Goal: Transaction & Acquisition: Purchase product/service

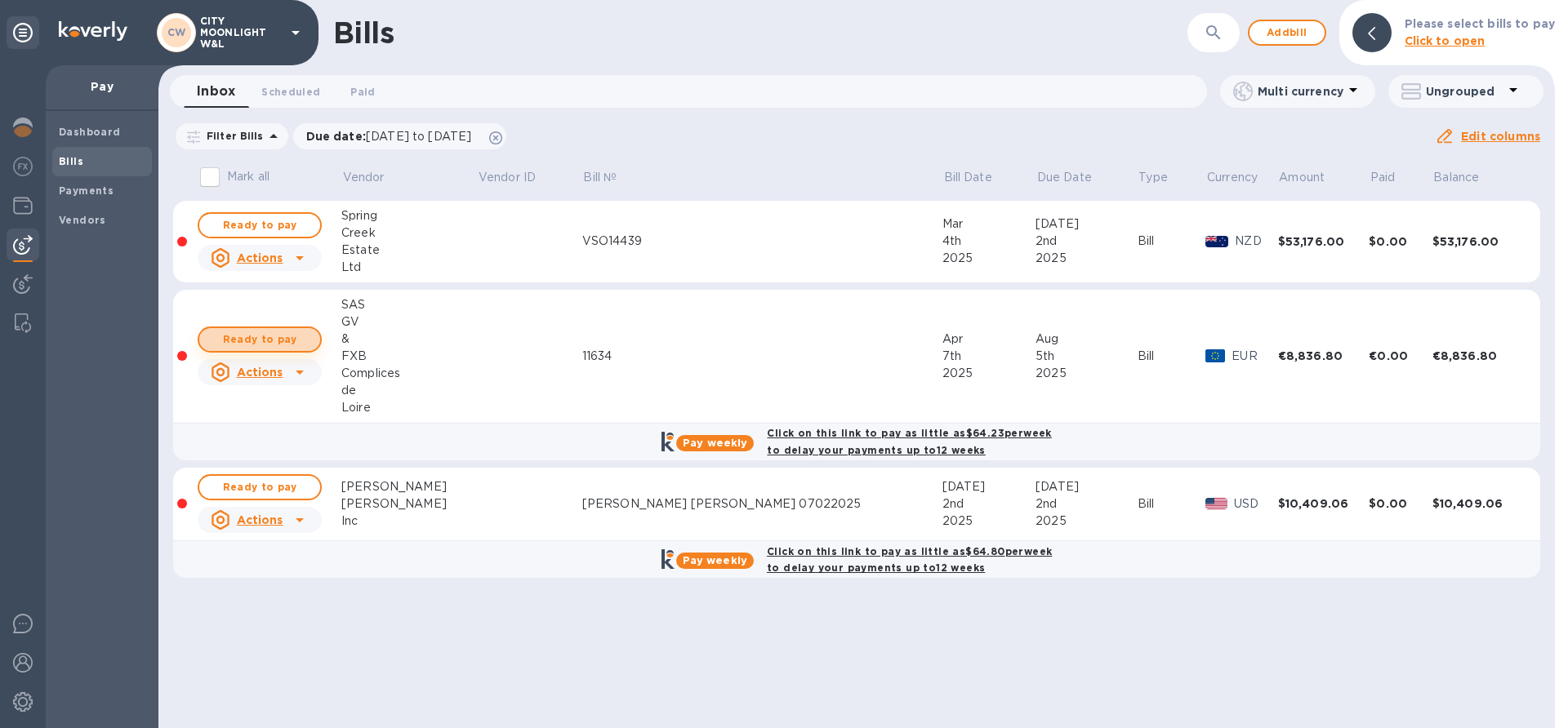
click at [278, 340] on span "Ready to pay" at bounding box center [260, 340] width 95 height 20
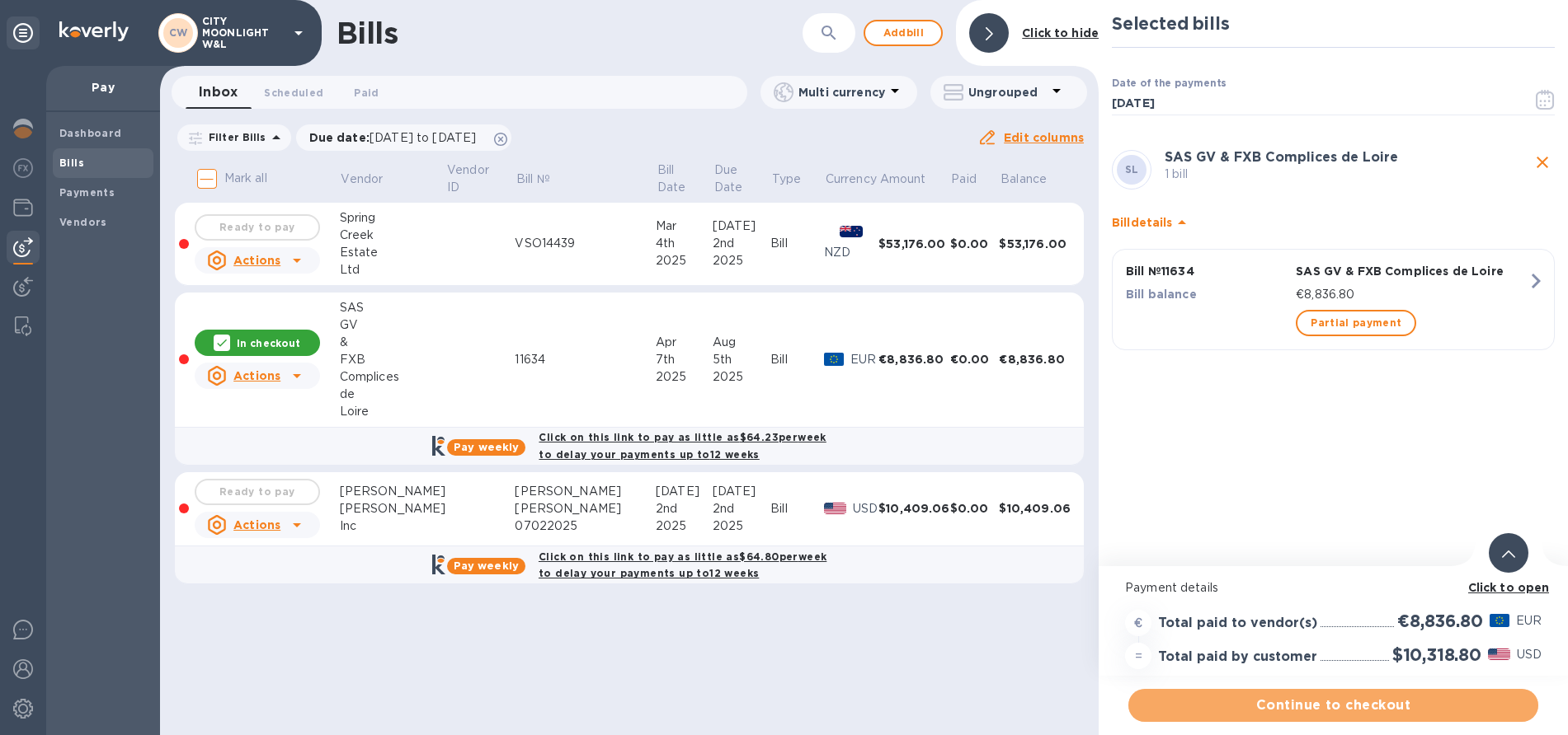
click at [1284, 701] on span "Continue to checkout" at bounding box center [1334, 705] width 384 height 20
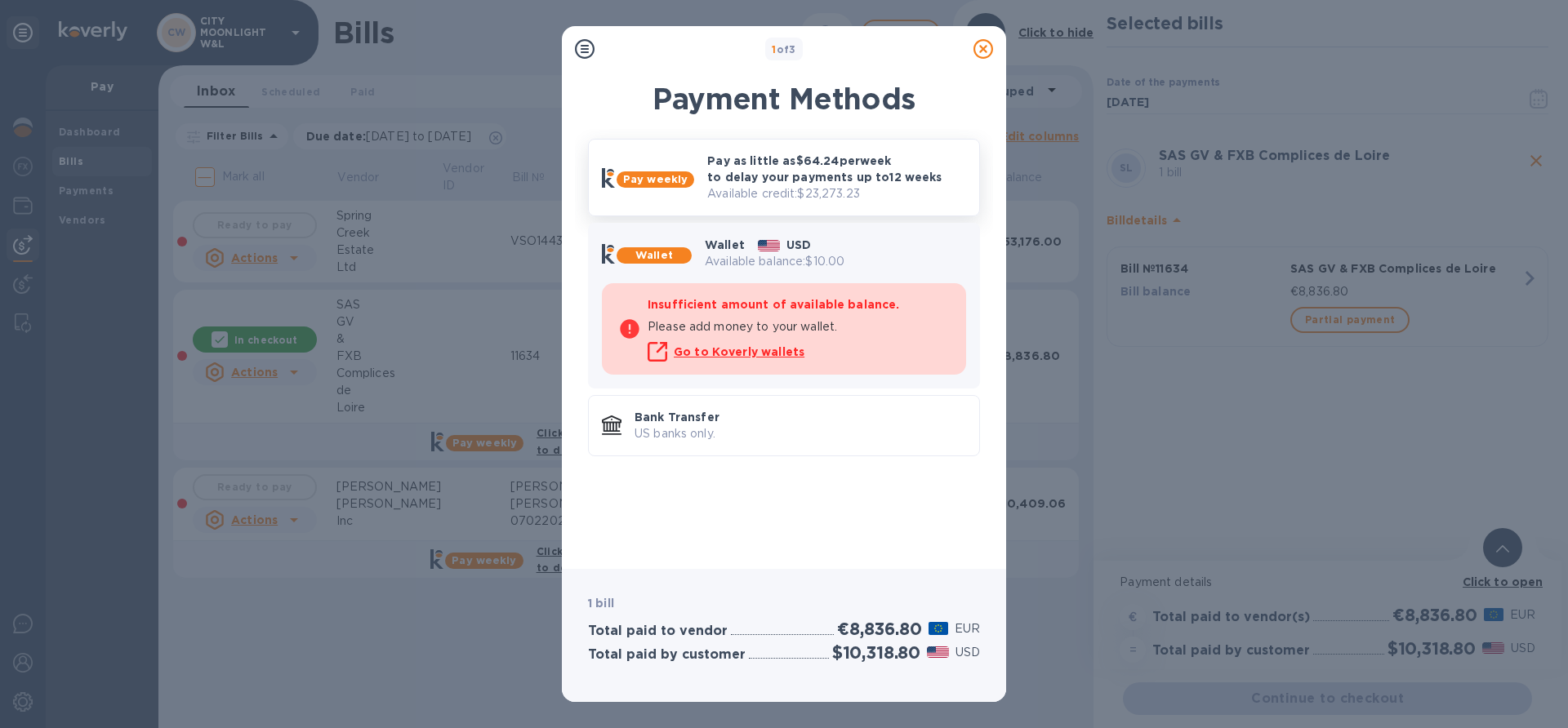
click at [775, 193] on p "Available credit: $23,273.23" at bounding box center [836, 194] width 259 height 17
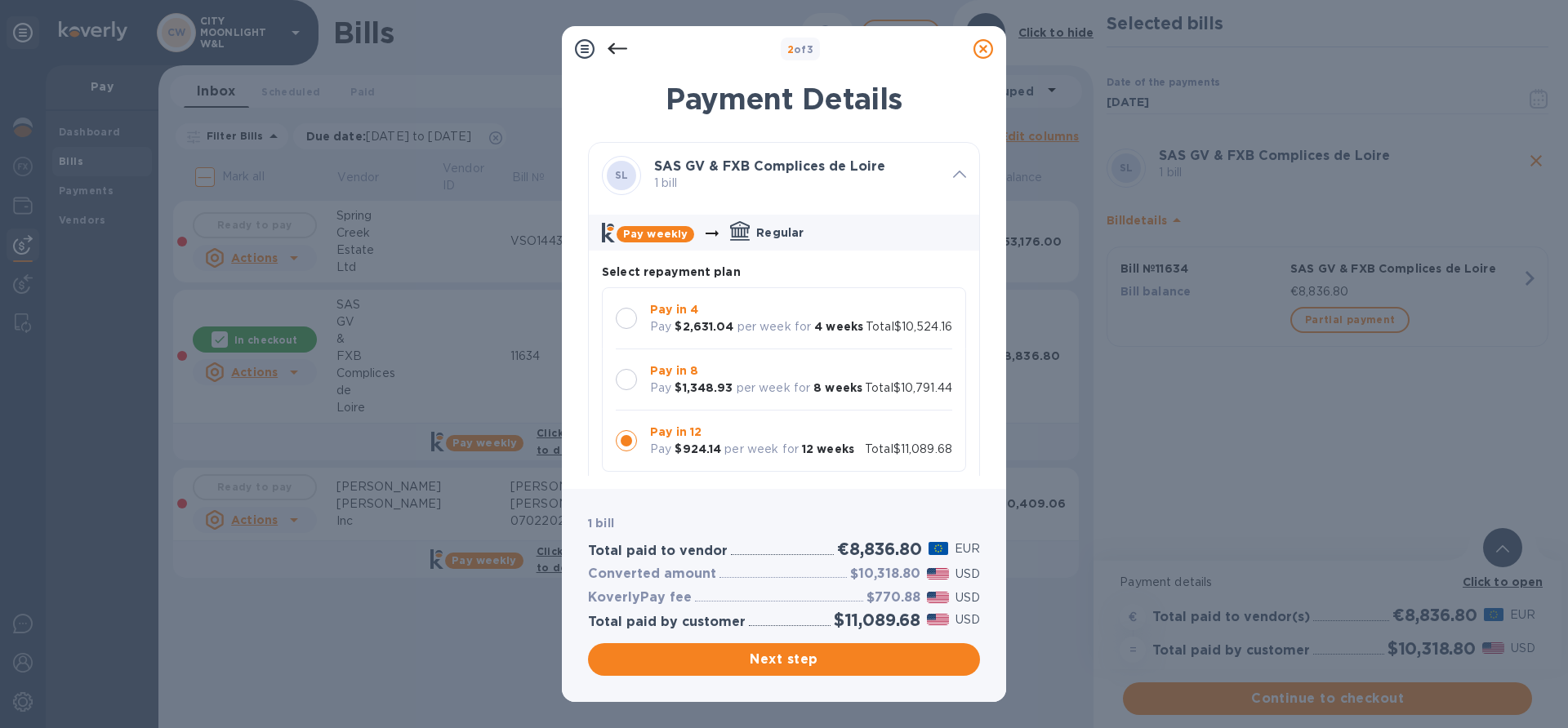
click at [986, 48] on icon at bounding box center [983, 49] width 20 height 20
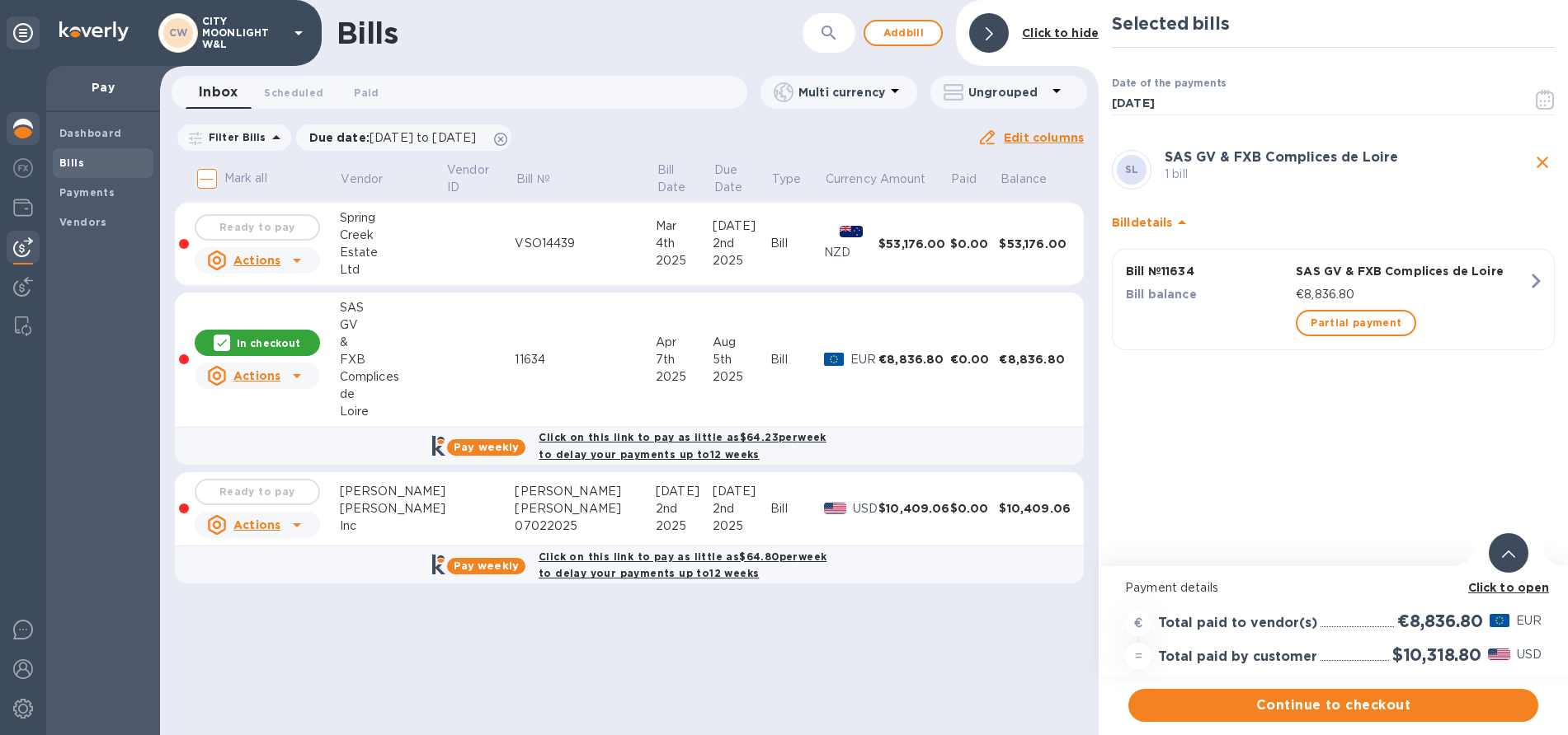
click at [21, 135] on img at bounding box center [23, 128] width 20 height 20
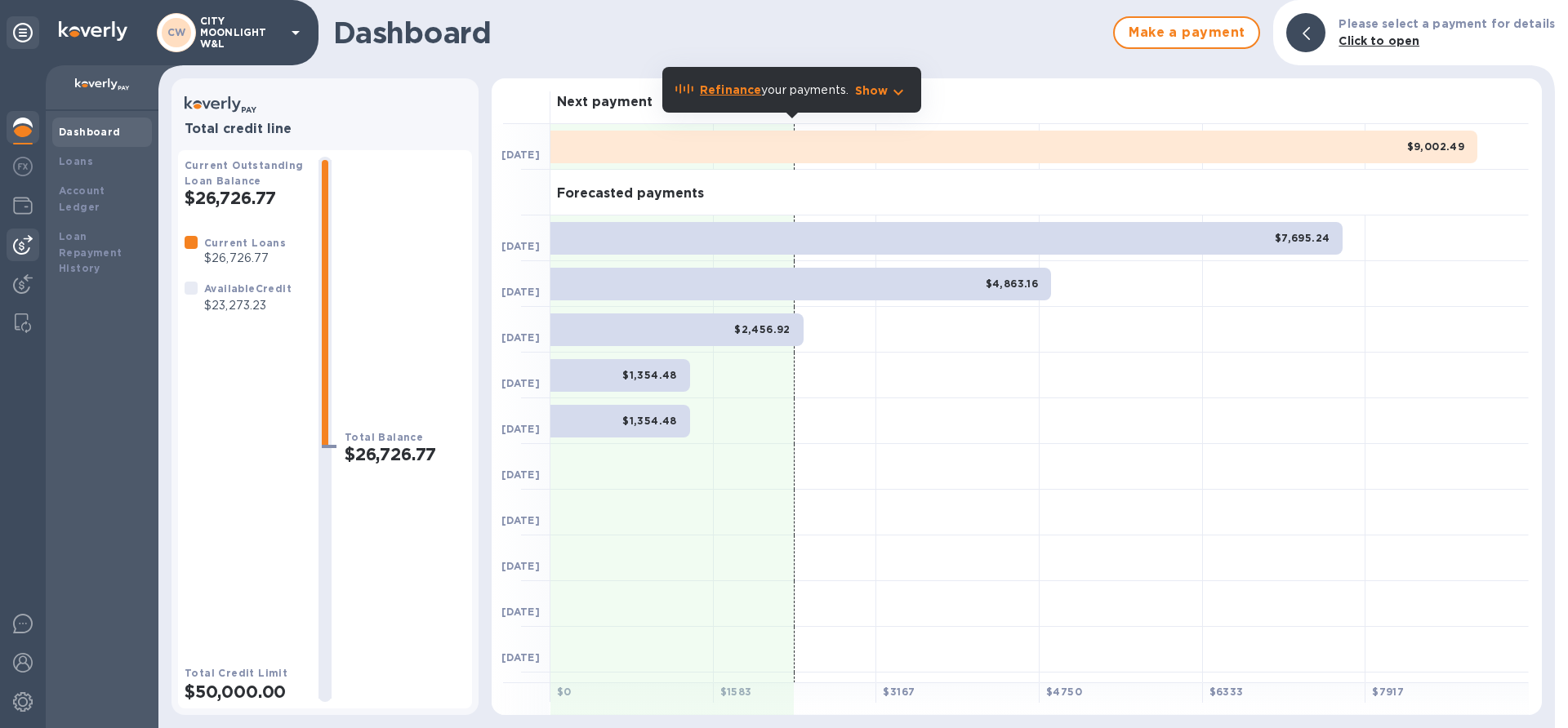
click at [25, 246] on img at bounding box center [22, 245] width 20 height 20
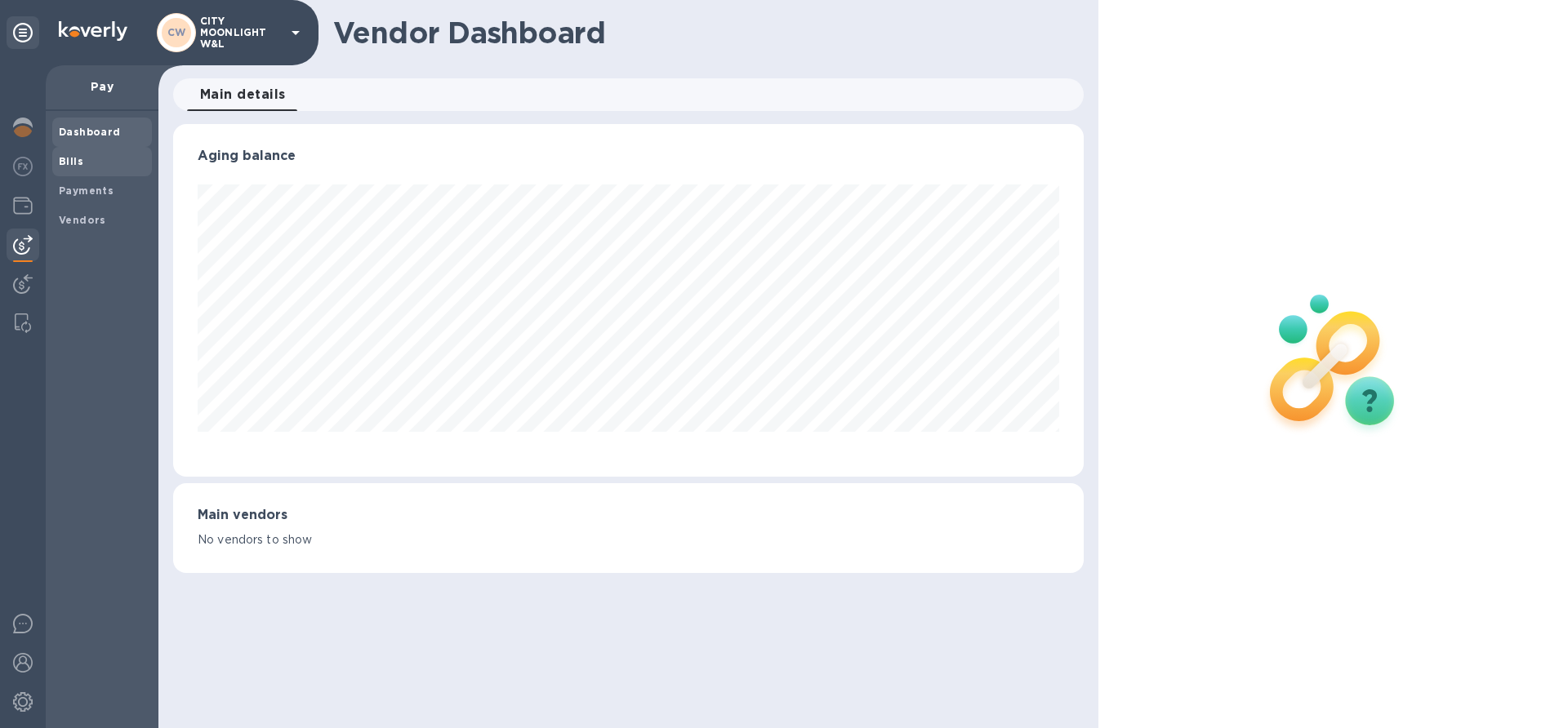
scroll to position [352, 910]
click at [77, 156] on b "Bills" at bounding box center [70, 161] width 24 height 12
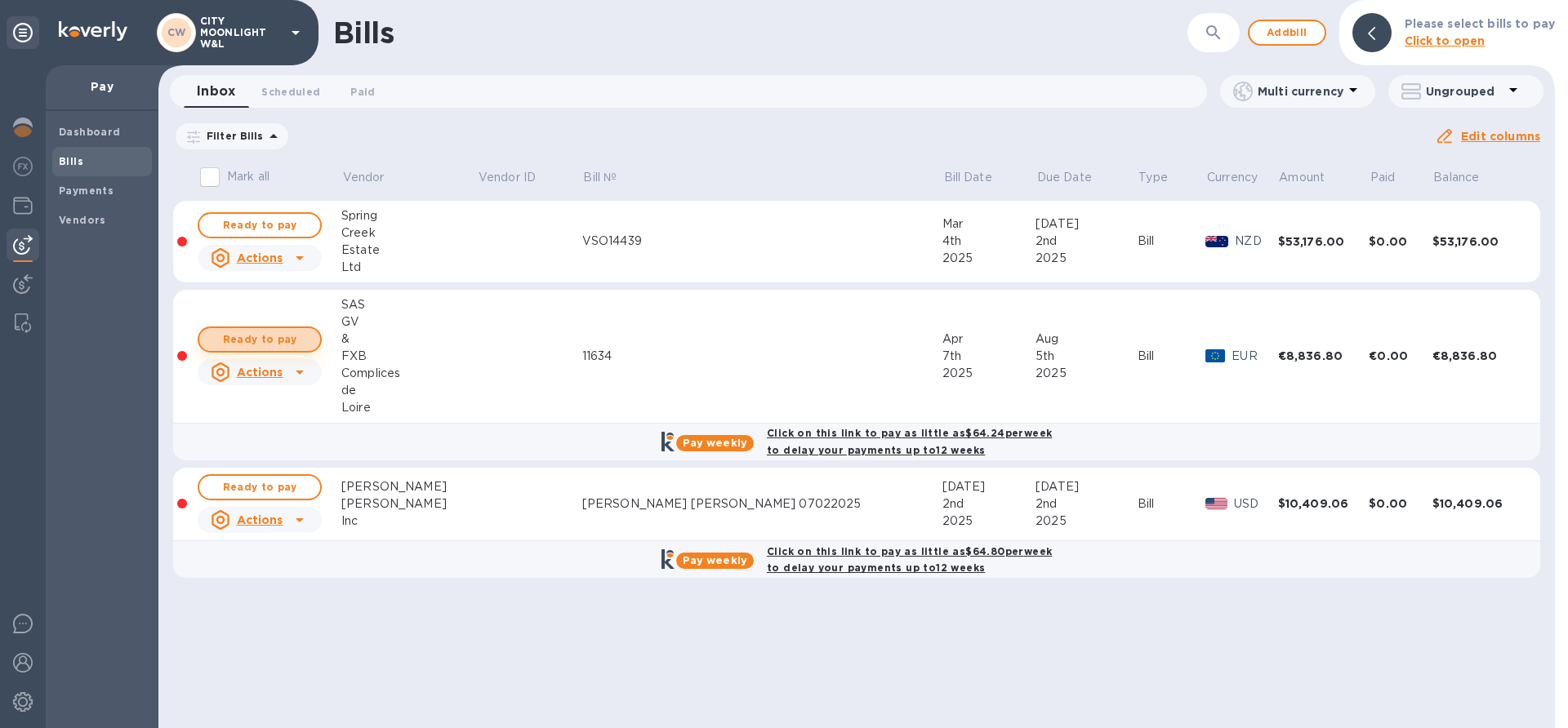
click at [286, 345] on span "Ready to pay" at bounding box center [260, 340] width 95 height 20
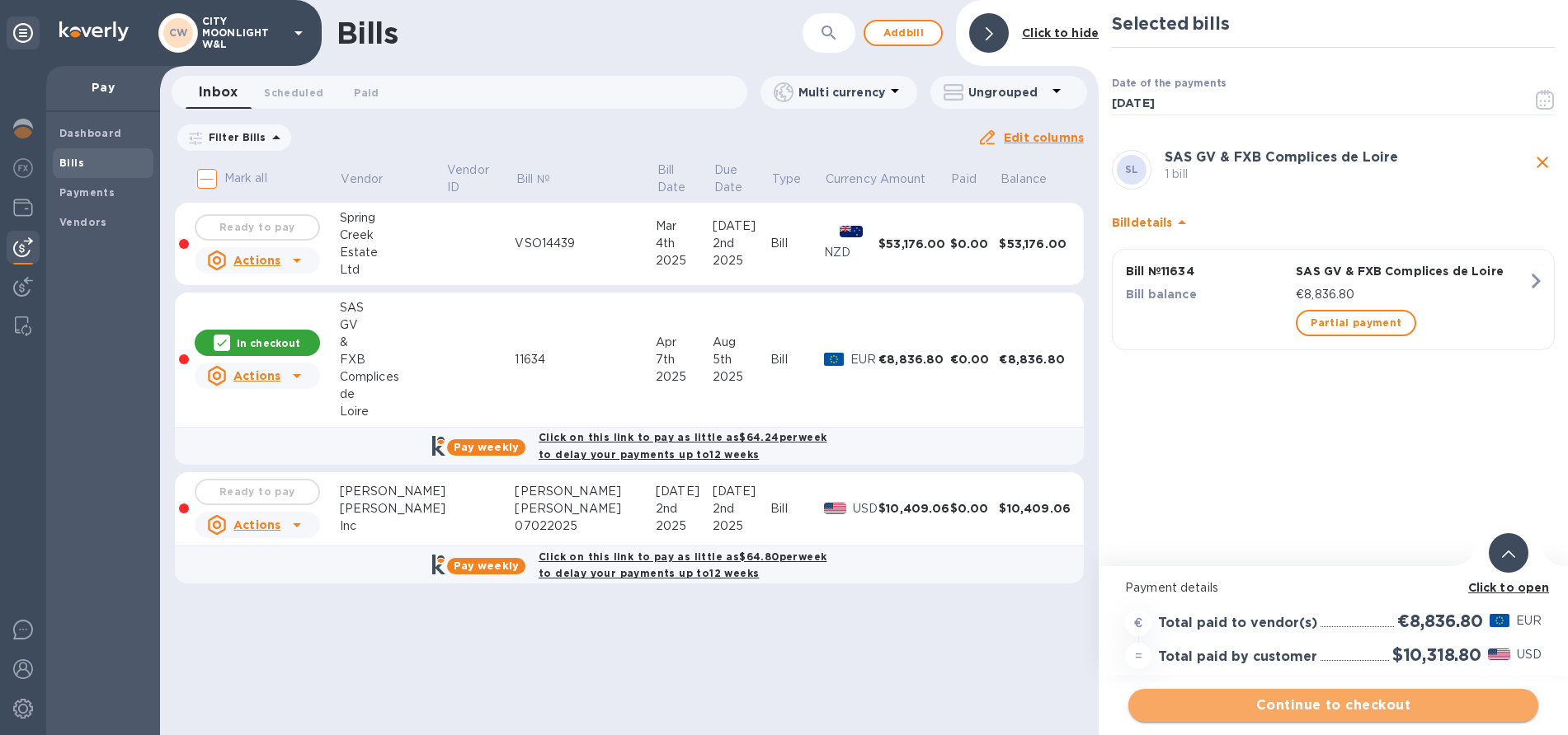
click at [1328, 705] on span "Continue to checkout" at bounding box center [1334, 705] width 384 height 20
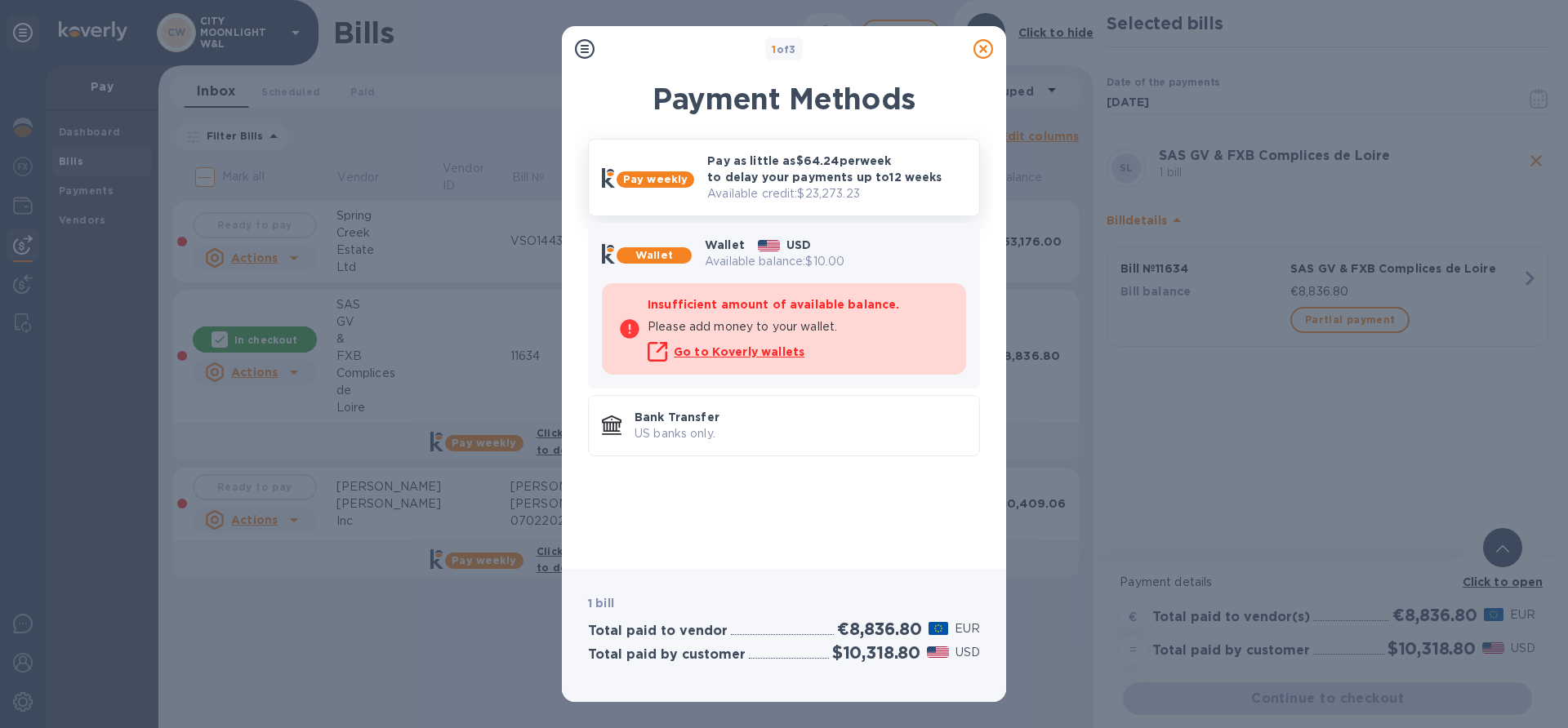
click at [785, 172] on p "Pay as little as $64.24 per week to delay your payments up to 12 weeks" at bounding box center [836, 169] width 259 height 33
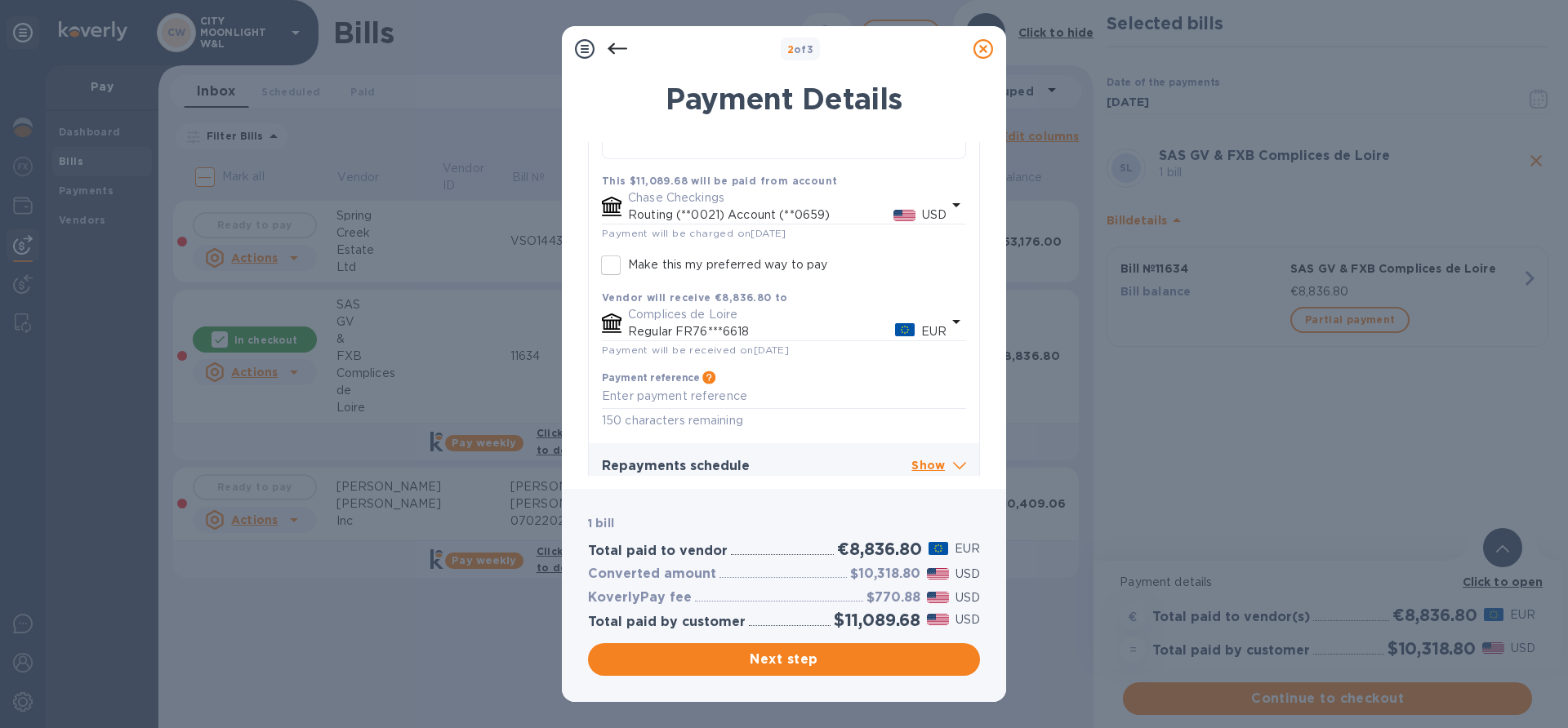
scroll to position [362, 0]
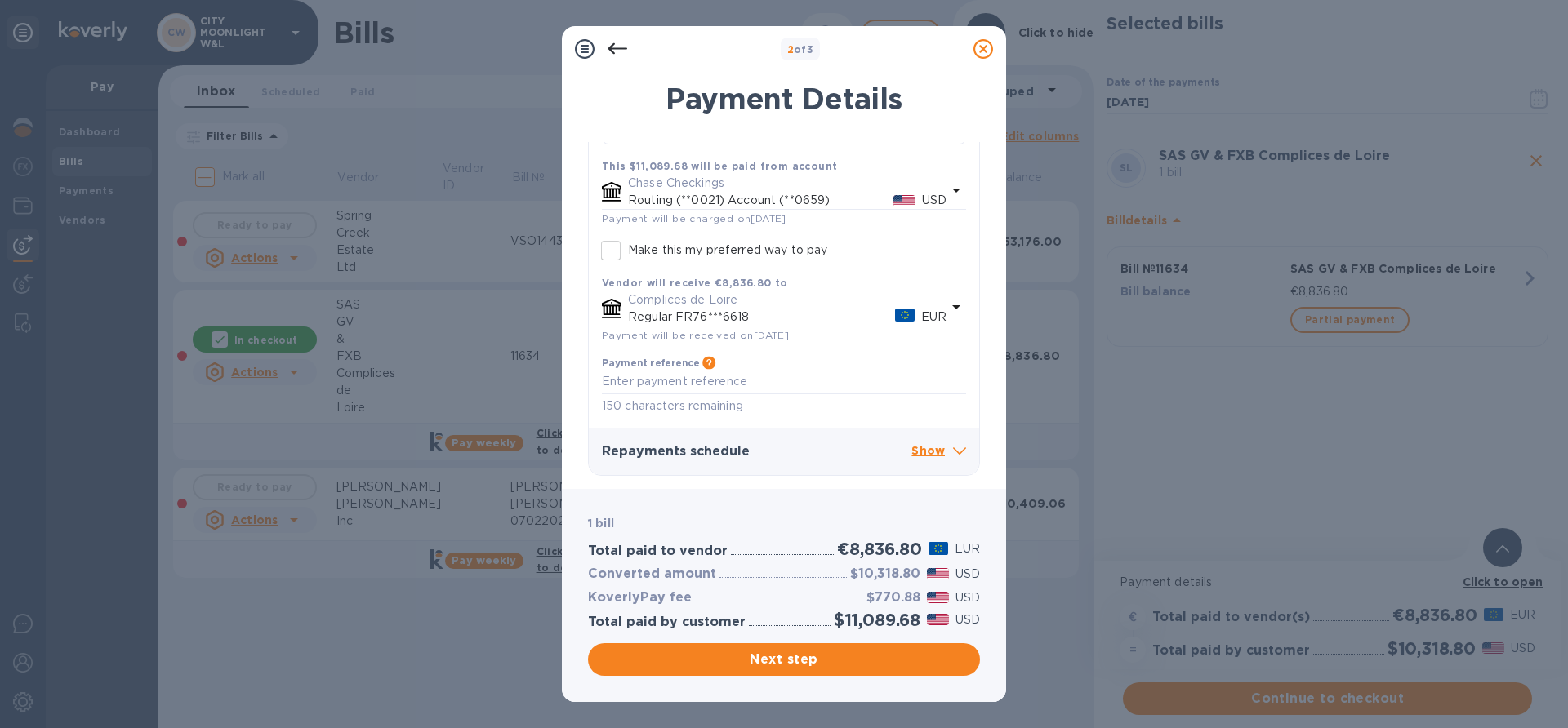
click at [932, 456] on p "Show" at bounding box center [939, 452] width 55 height 21
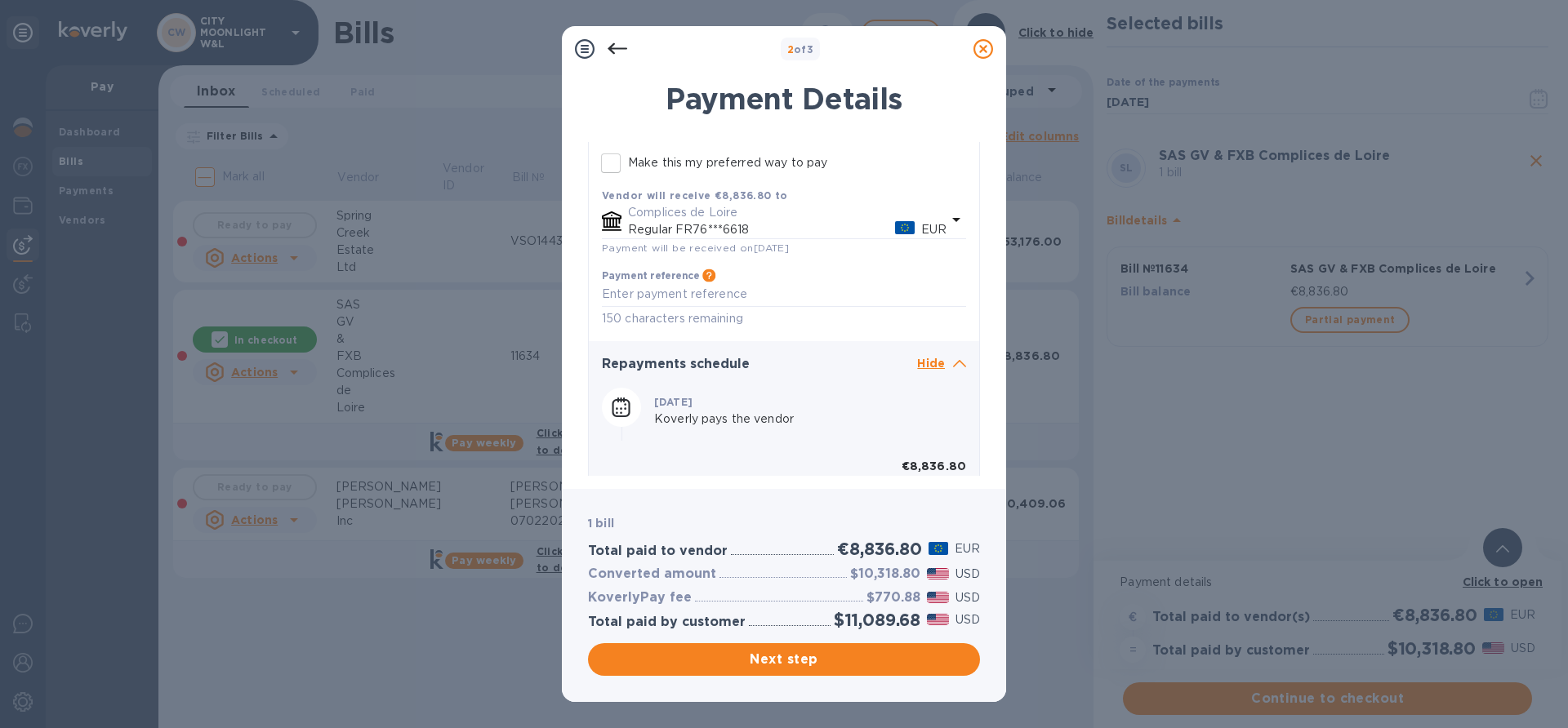
scroll to position [248, 0]
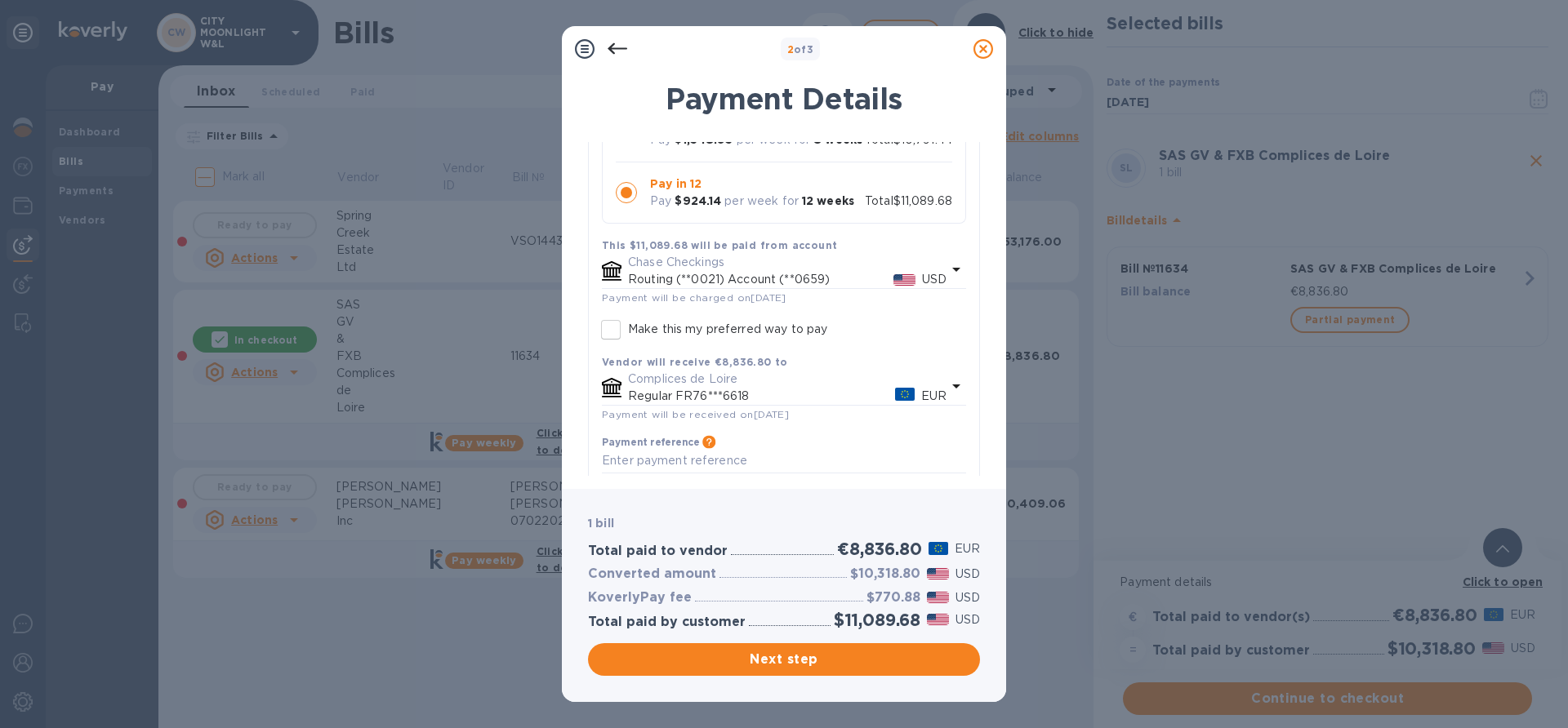
click at [983, 44] on icon at bounding box center [983, 49] width 20 height 20
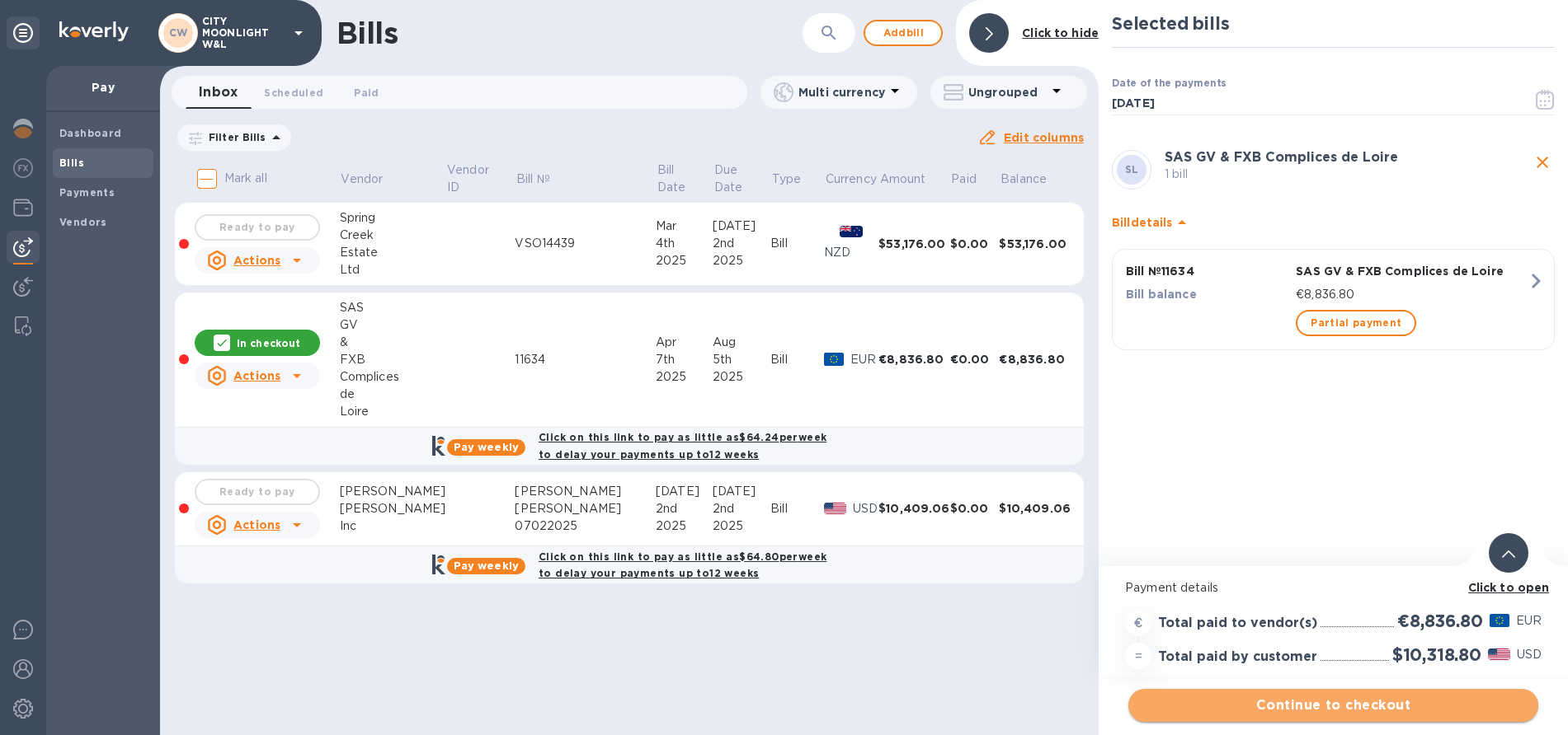
click at [1255, 707] on span "Continue to checkout" at bounding box center [1334, 705] width 384 height 20
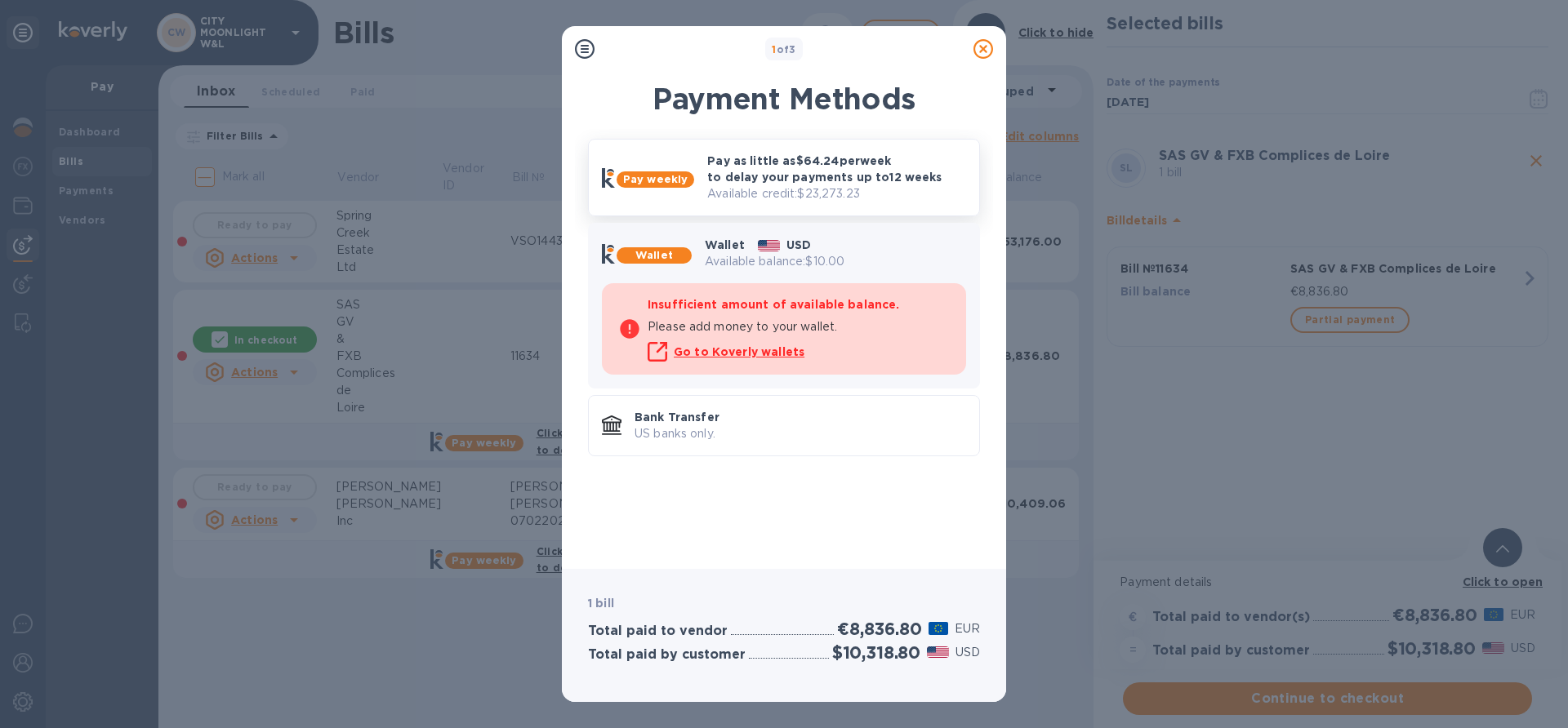
click at [761, 174] on p "Pay as little as $64.24 per week to delay your payments up to 12 weeks" at bounding box center [836, 169] width 259 height 33
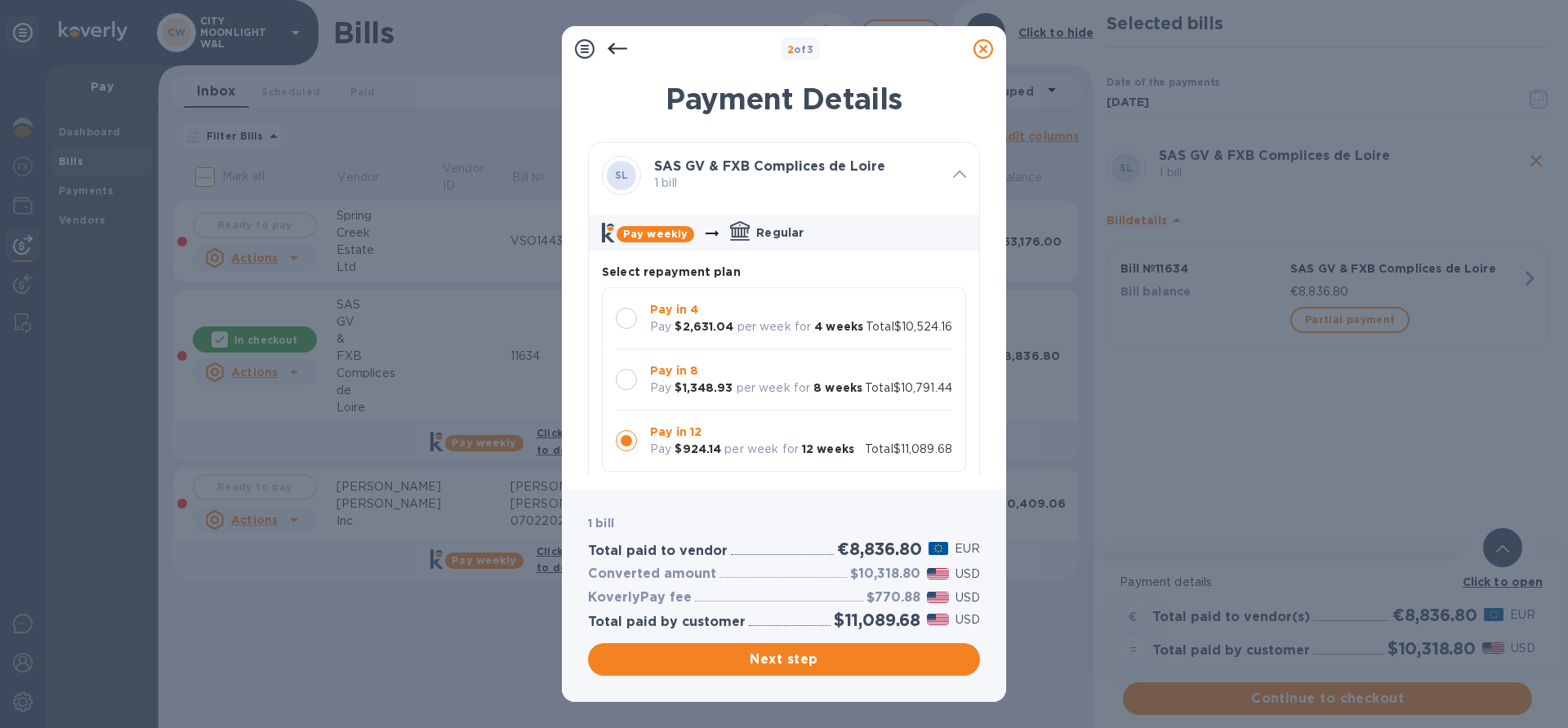
click at [646, 392] on div "Pay in 8 Pay $1,348.93 per week for 8 weeks" at bounding box center [756, 379] width 225 height 47
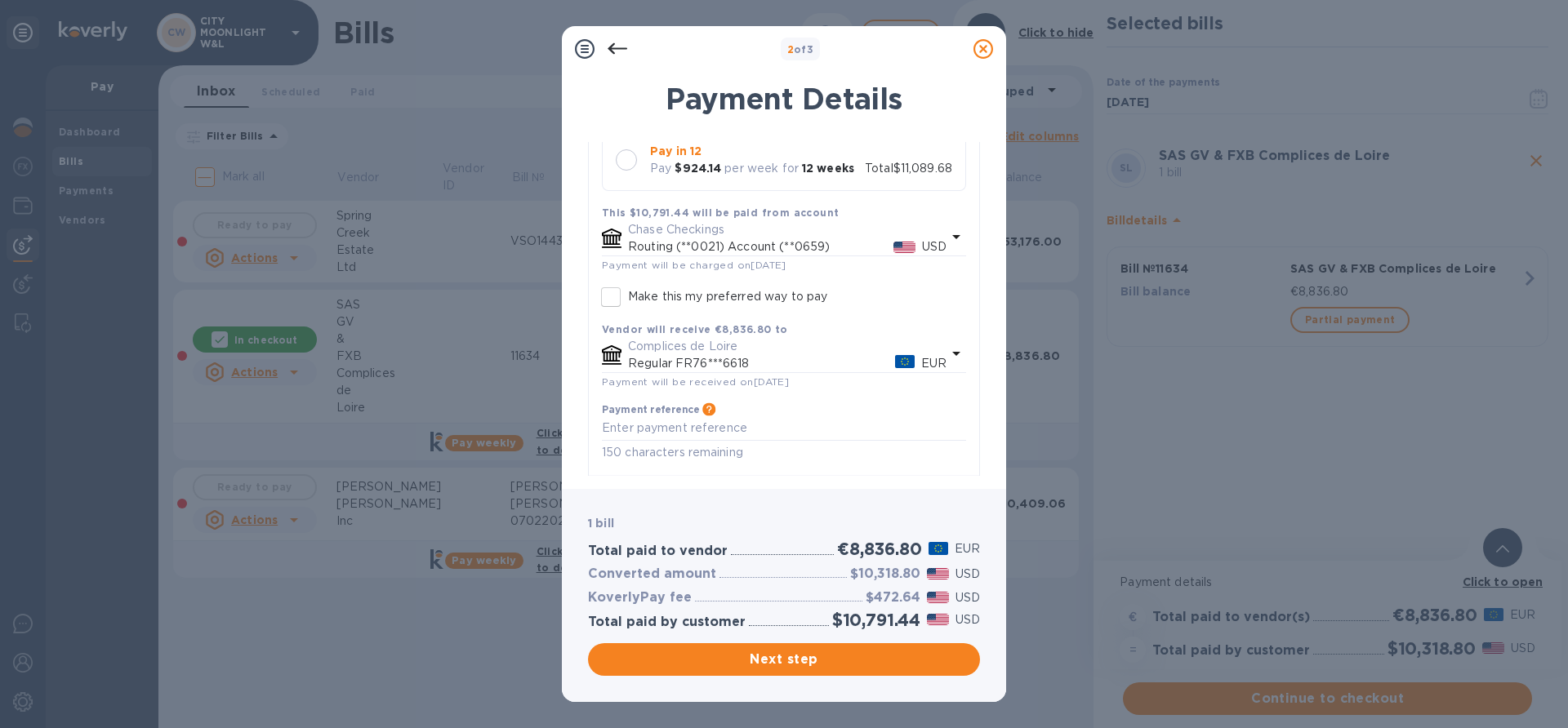
scroll to position [362, 0]
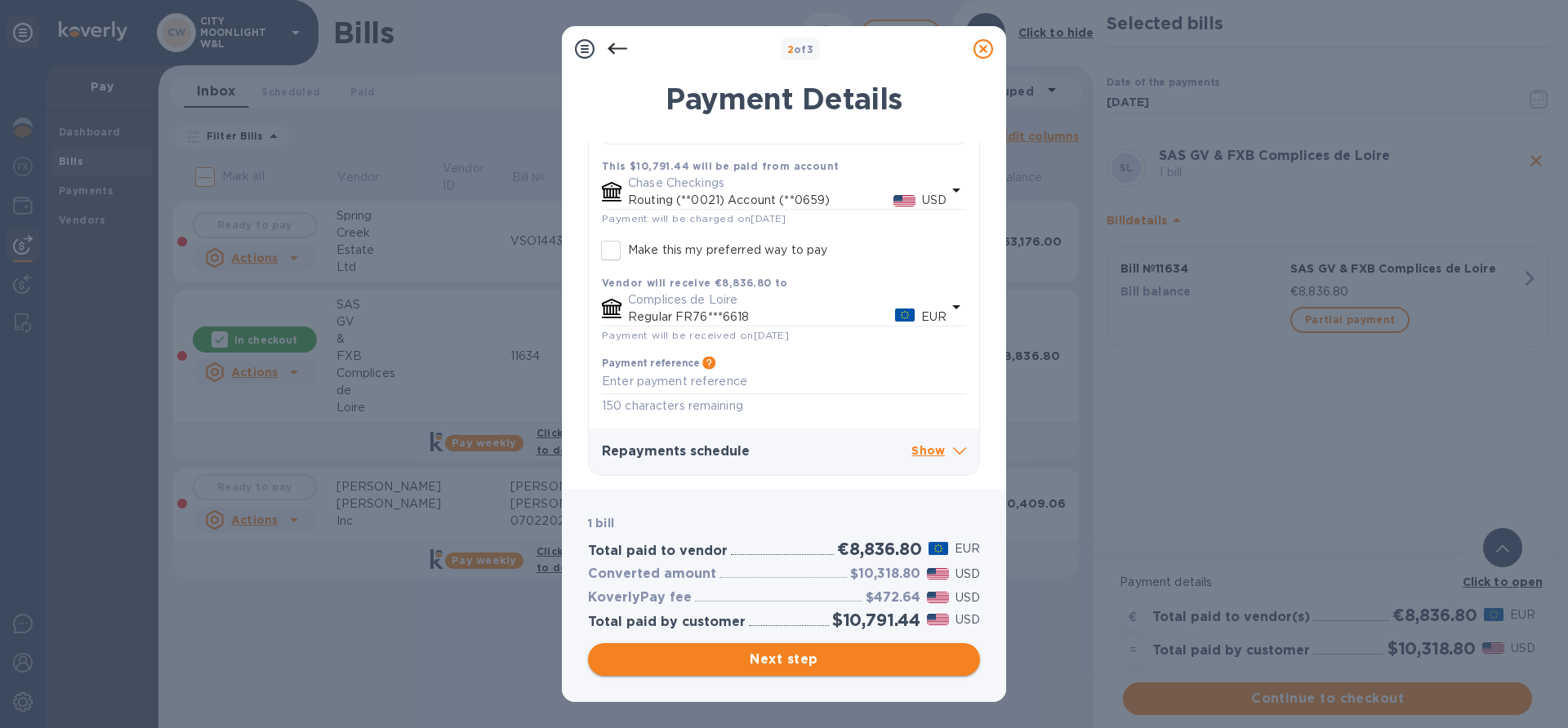
click at [759, 666] on span "Next step" at bounding box center [784, 659] width 366 height 20
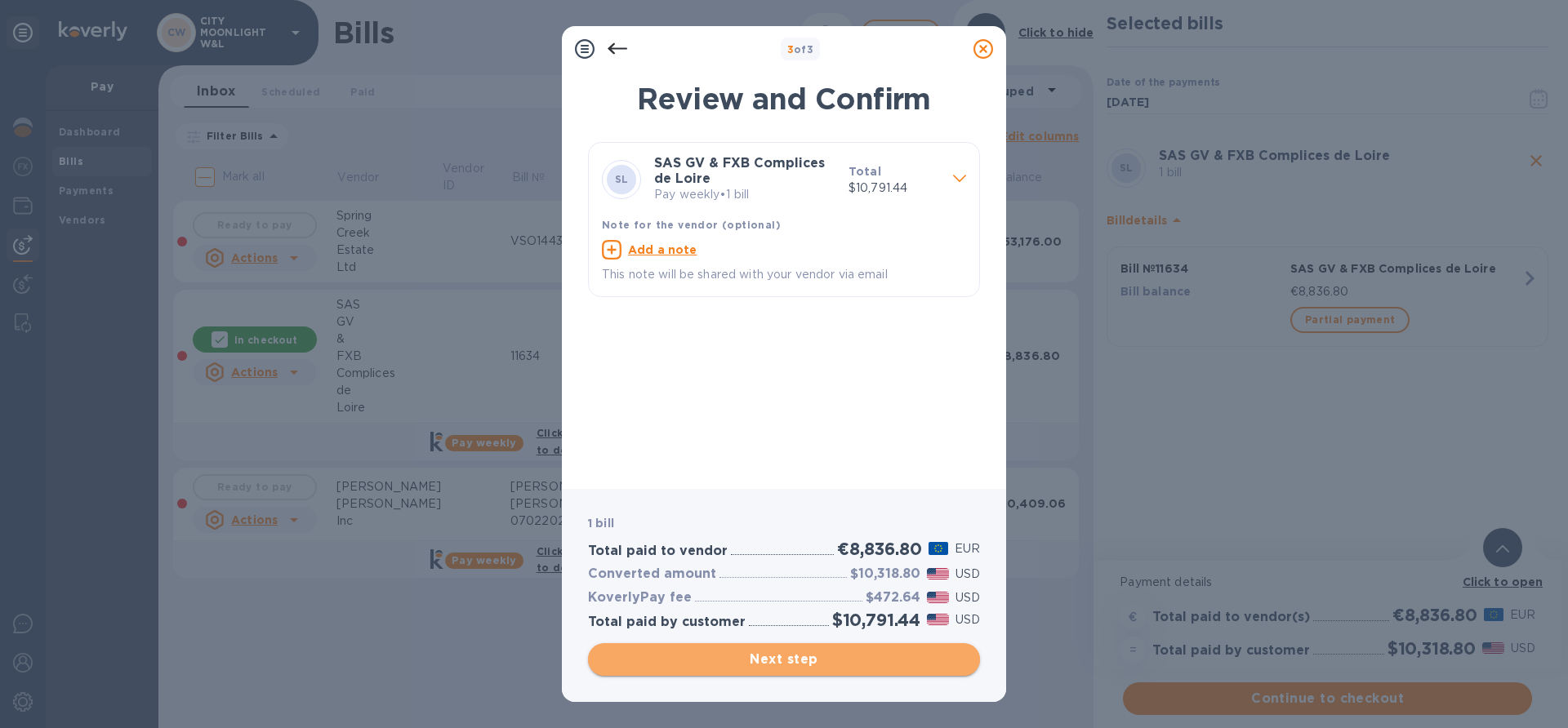
click at [759, 666] on span "Next step" at bounding box center [784, 659] width 366 height 20
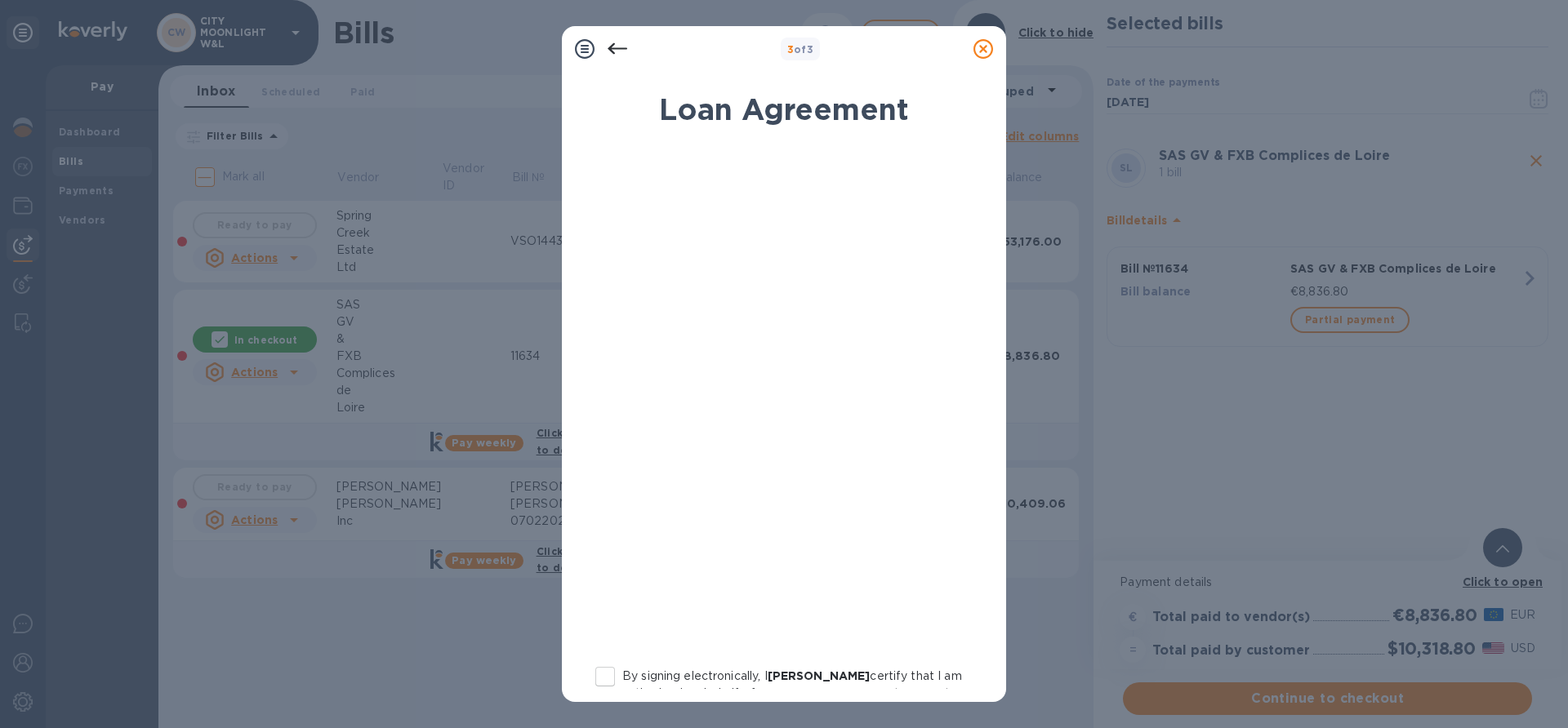
scroll to position [202, 0]
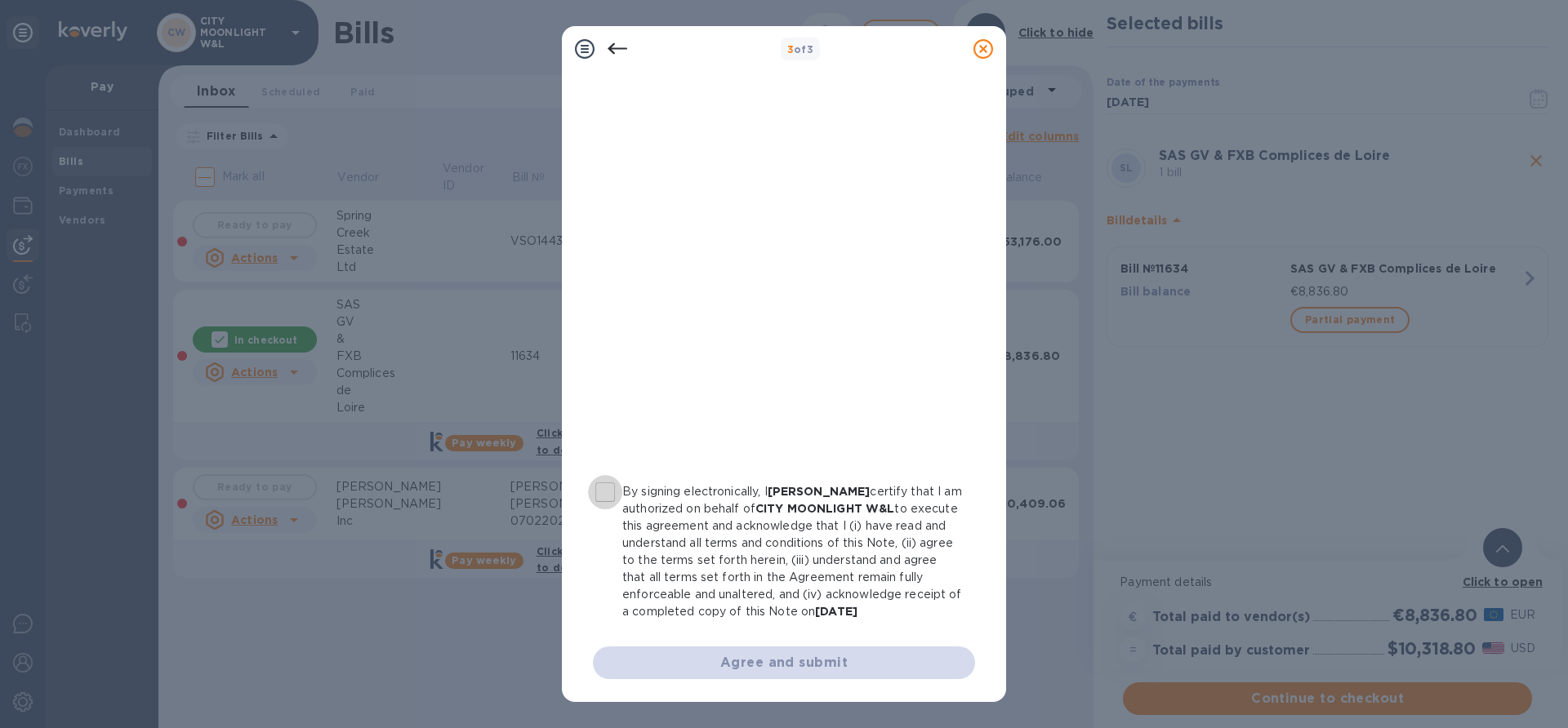
click at [604, 475] on input "By signing electronically, I Edali Graterol certify that I am authorized on beh…" at bounding box center [605, 492] width 34 height 34
checkbox input "true"
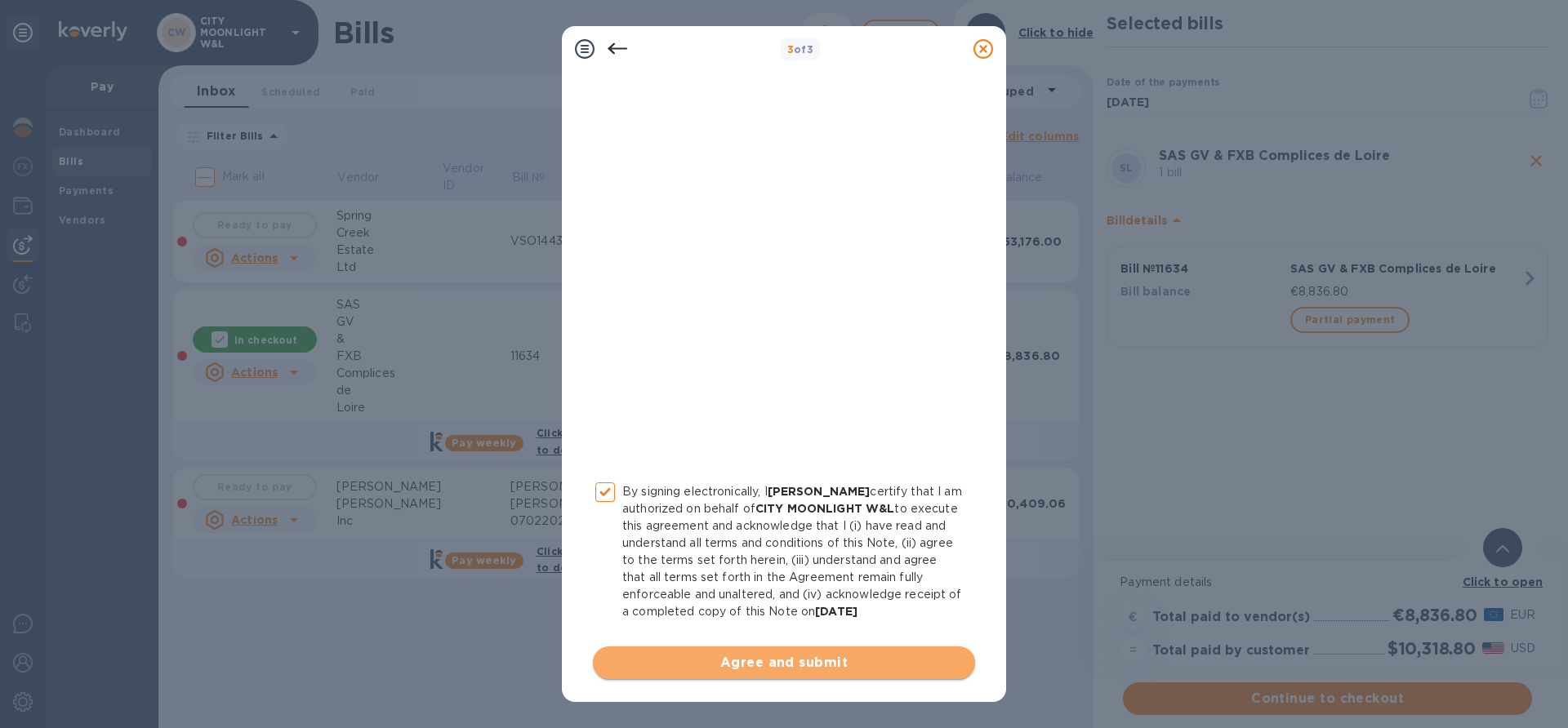
click at [818, 663] on span "Agree and submit" at bounding box center [784, 663] width 356 height 20
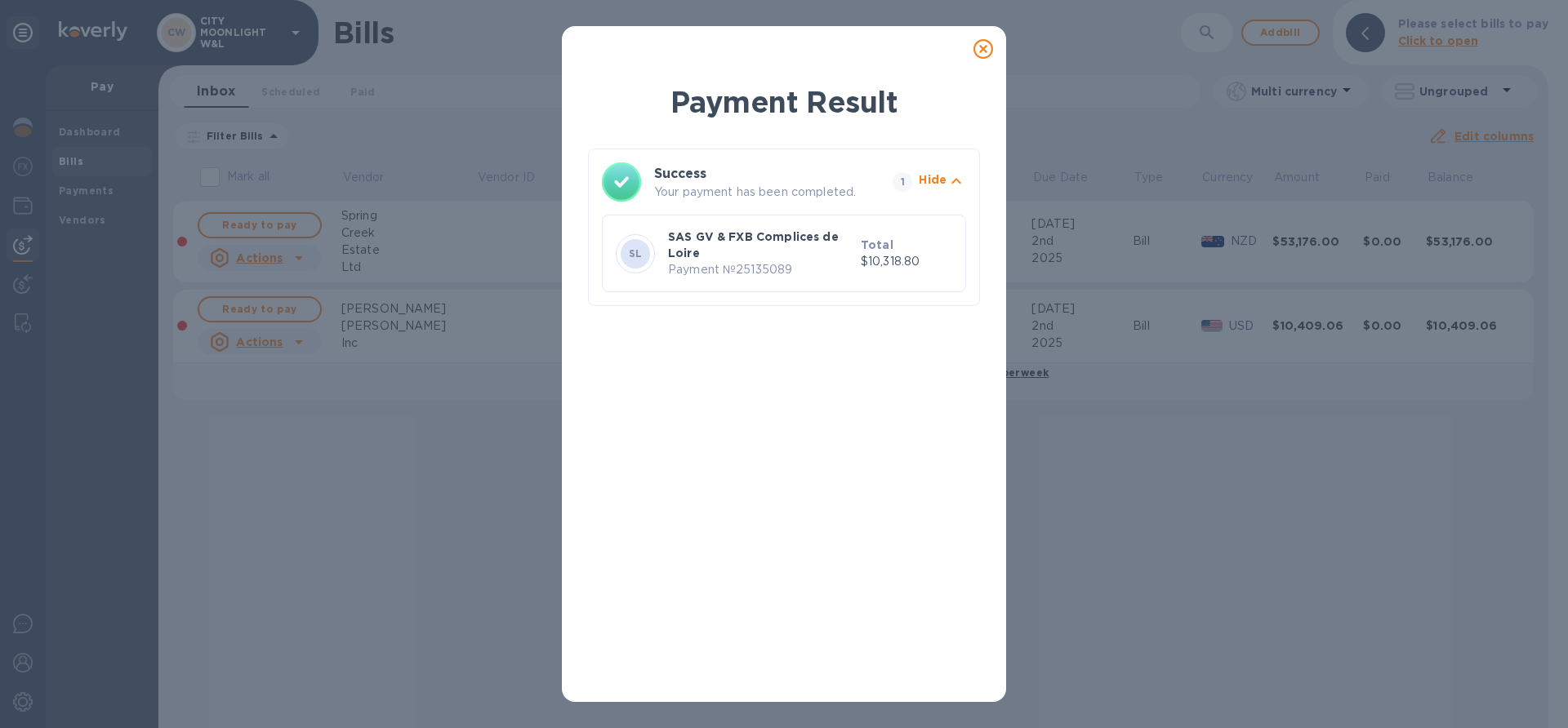
click at [980, 43] on icon at bounding box center [983, 49] width 20 height 20
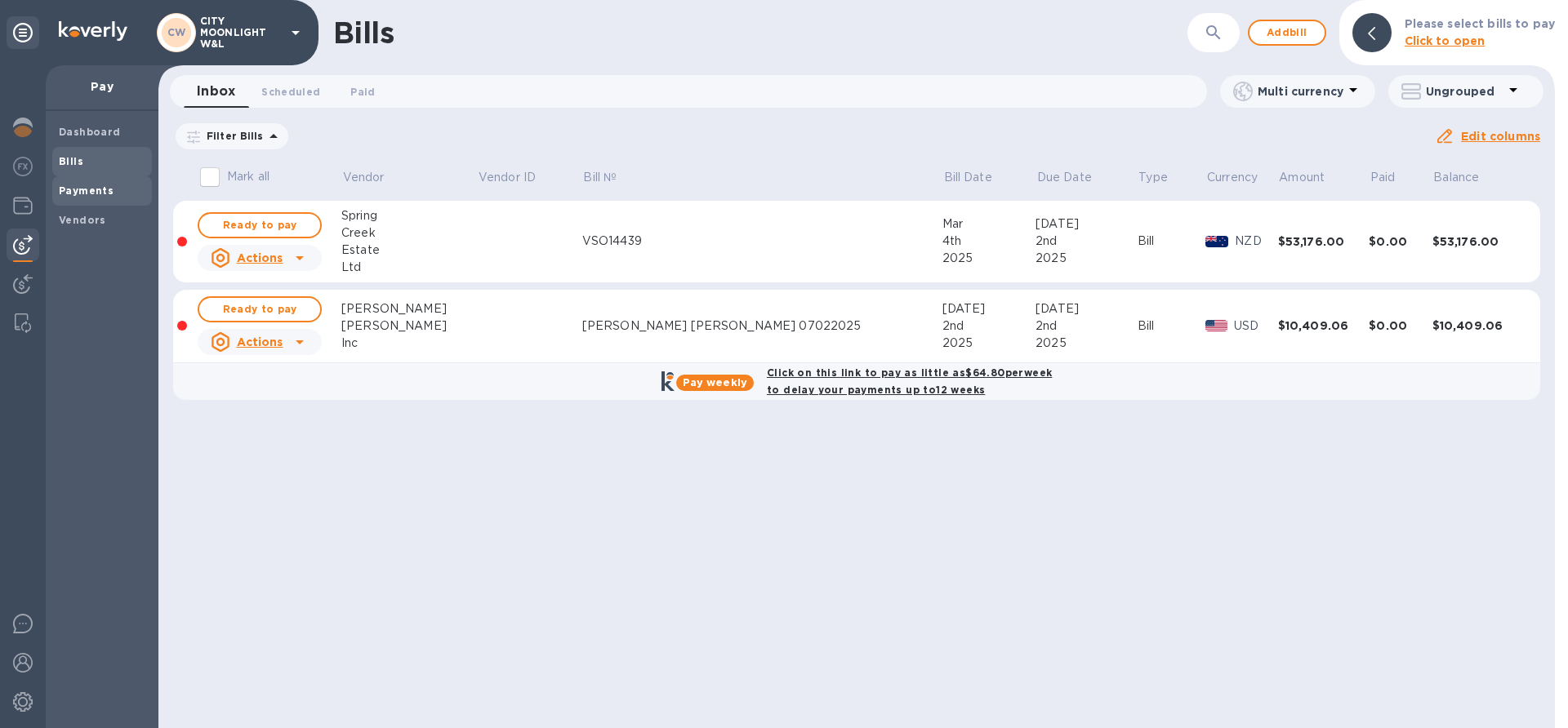
click at [88, 193] on b "Payments" at bounding box center [86, 191] width 55 height 12
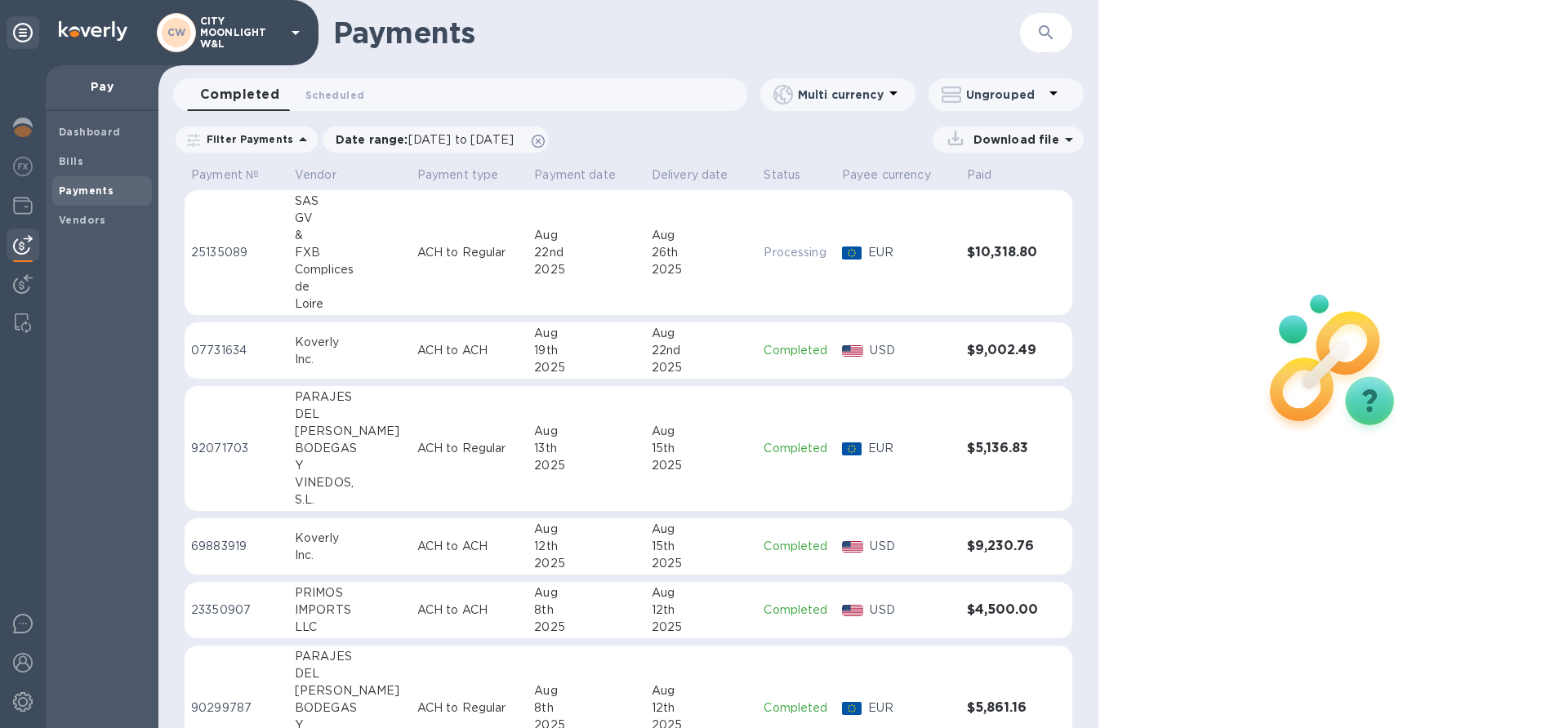
click at [411, 232] on td "ACH to Regular" at bounding box center [469, 253] width 118 height 125
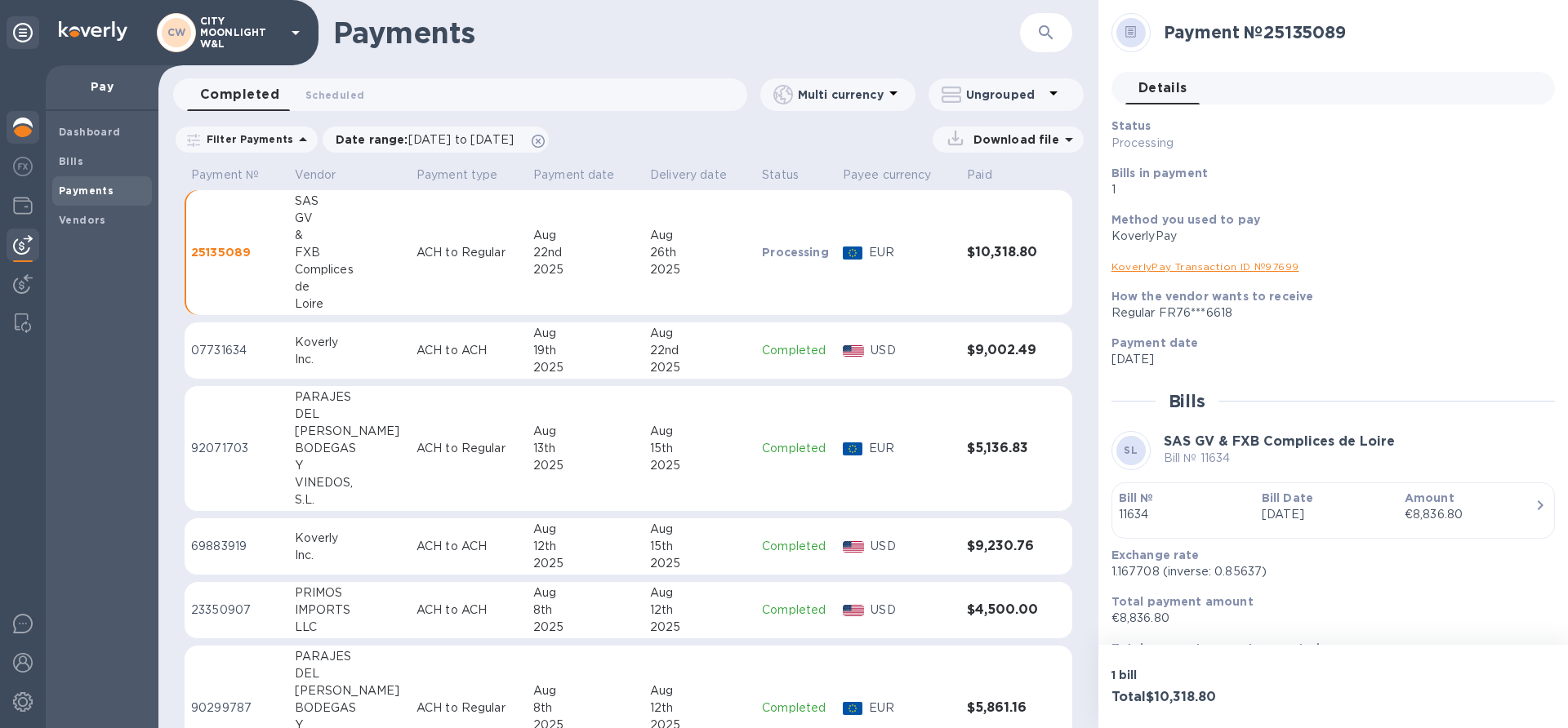
click at [18, 132] on img at bounding box center [22, 127] width 20 height 20
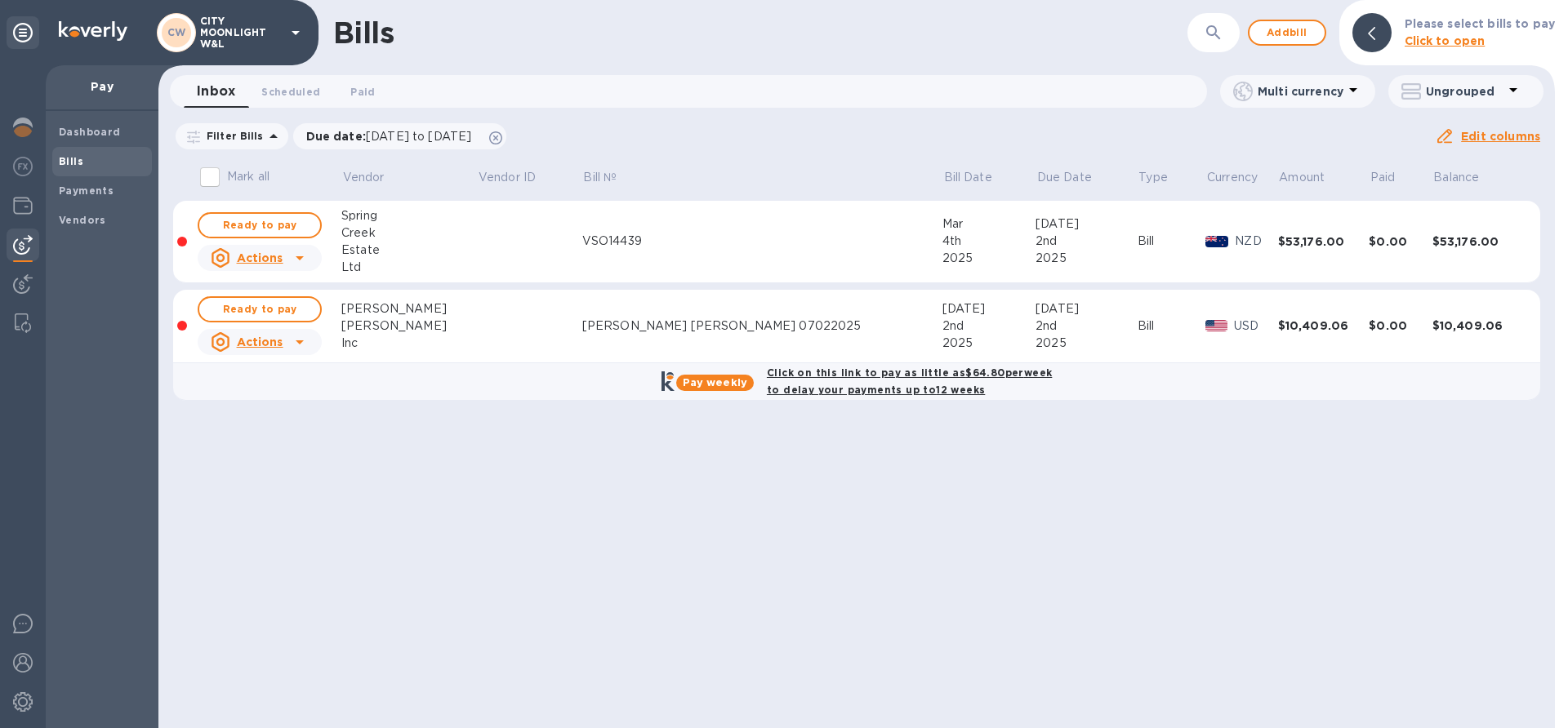
click at [278, 252] on u "Actions" at bounding box center [260, 258] width 46 height 13
click at [480, 491] on div at bounding box center [784, 364] width 1568 height 728
click at [21, 119] on img at bounding box center [22, 127] width 20 height 20
click at [1279, 31] on span "Add bill" at bounding box center [1287, 33] width 49 height 20
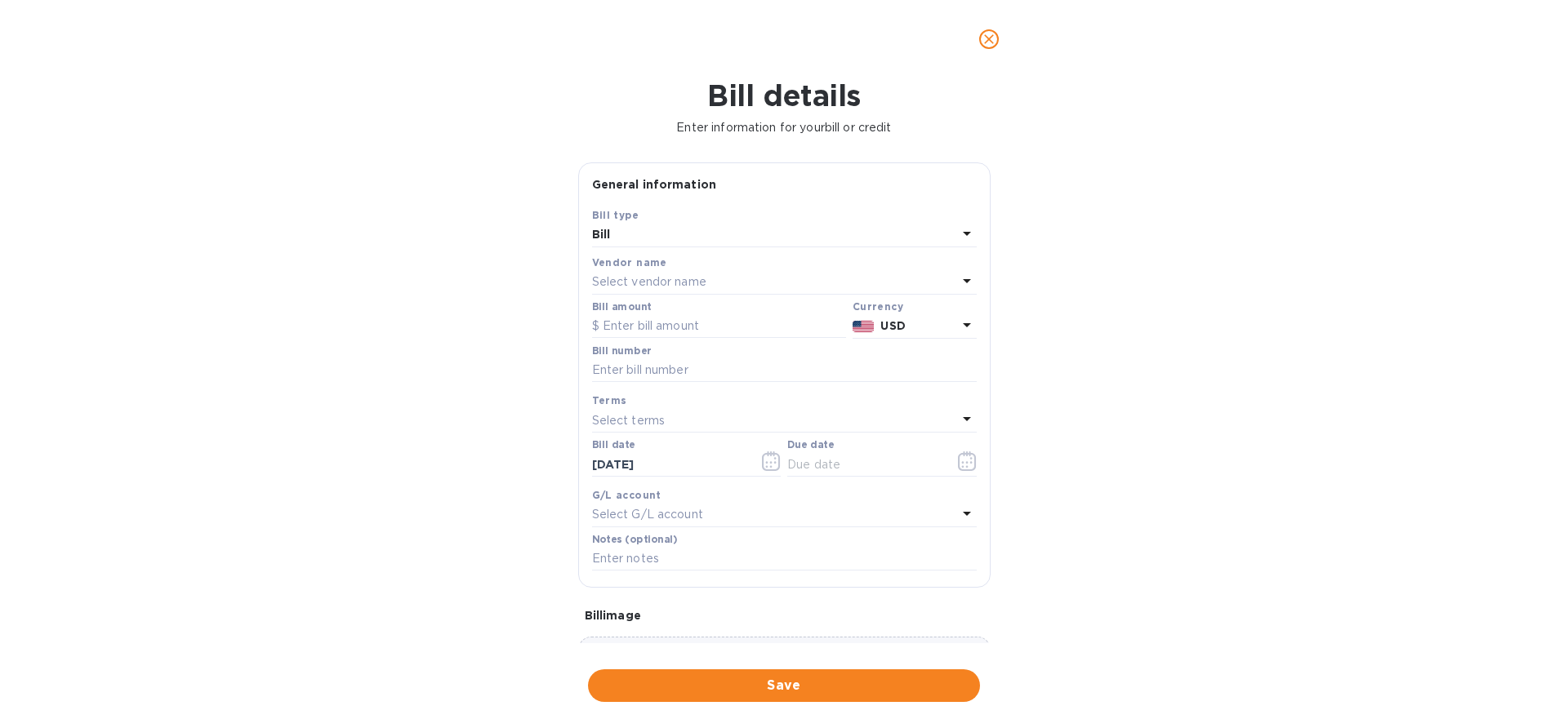
click at [622, 278] on p "Select vendor name" at bounding box center [649, 282] width 114 height 17
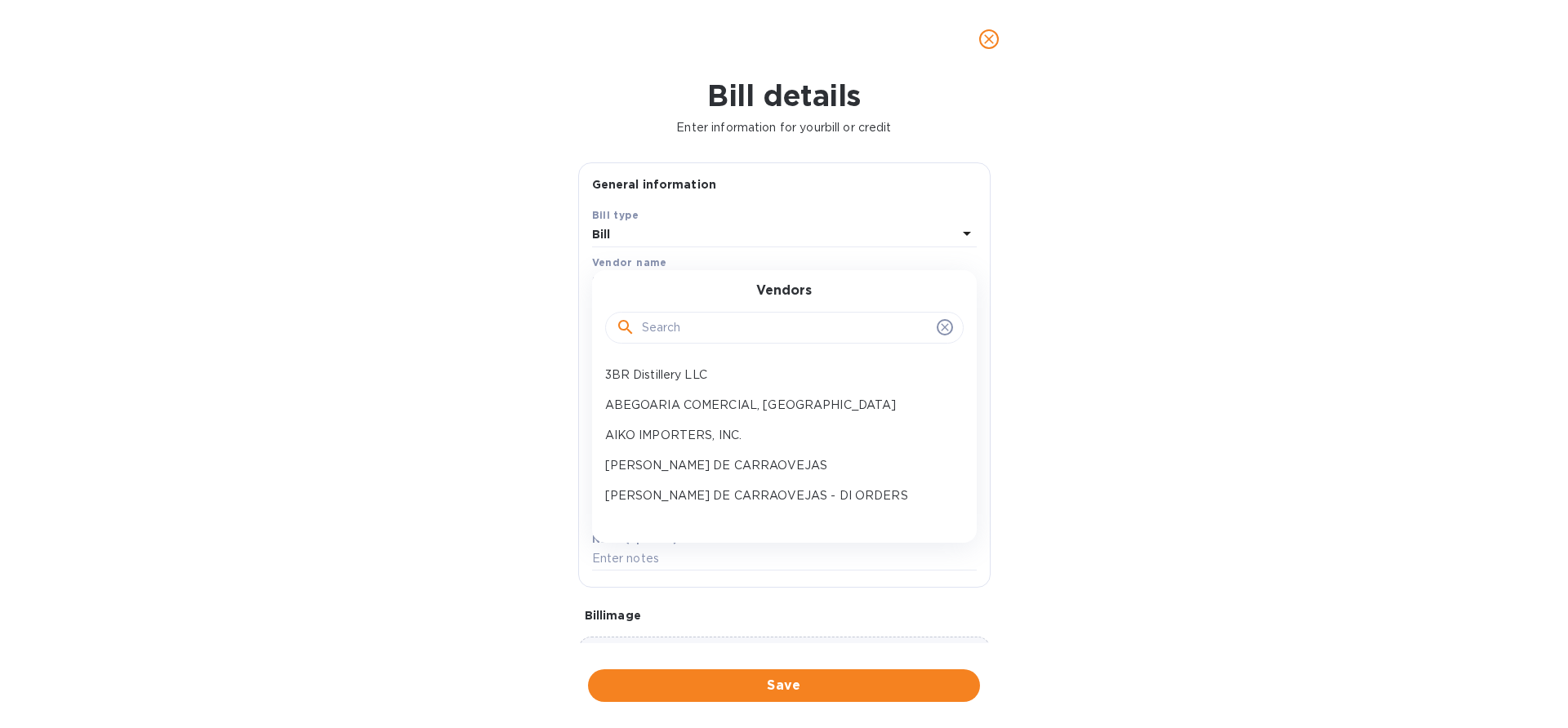
click at [699, 329] on input "text" at bounding box center [786, 328] width 288 height 24
type input "u"
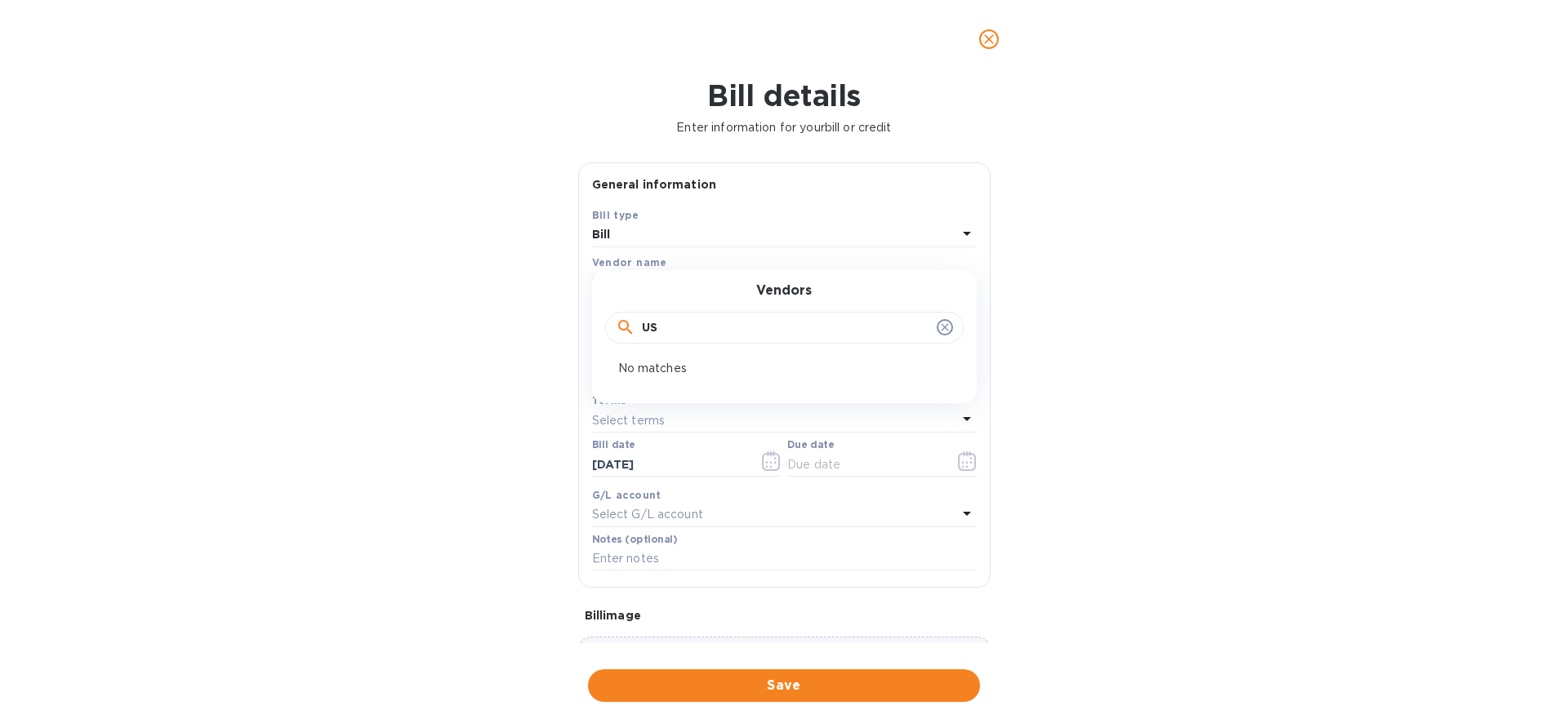
type input "U"
click at [987, 40] on icon "close" at bounding box center [989, 39] width 16 height 16
